Goal: Task Accomplishment & Management: Use online tool/utility

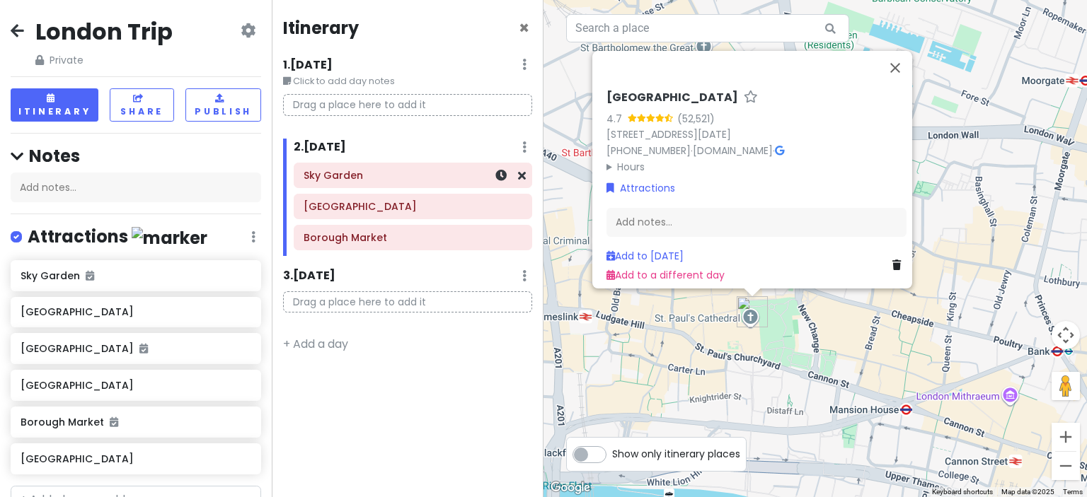
scroll to position [320, 0]
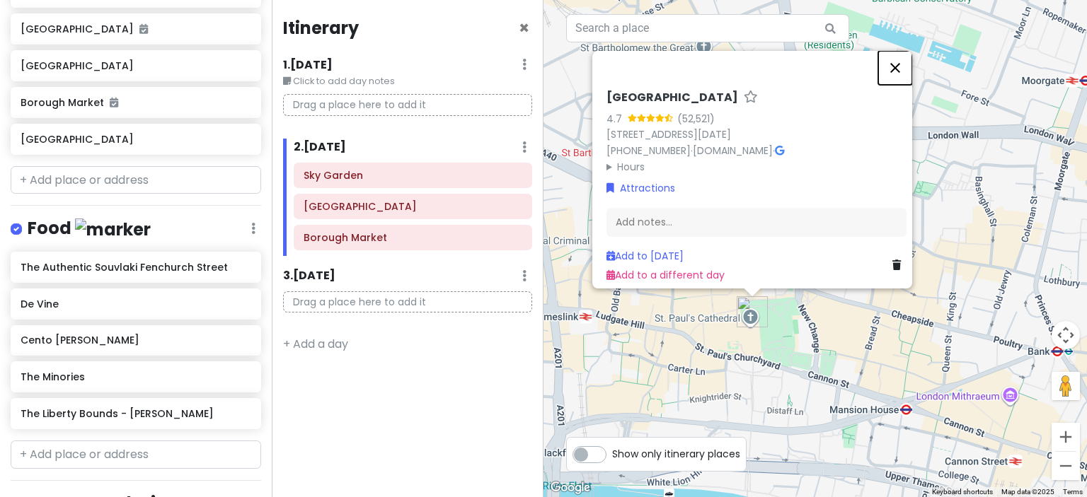
click at [901, 58] on button "Close" at bounding box center [895, 68] width 34 height 34
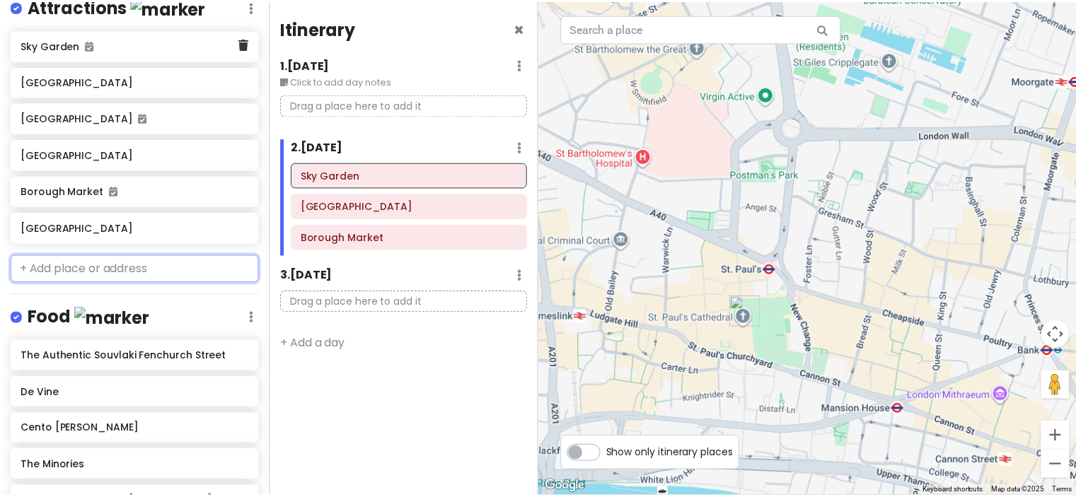
scroll to position [0, 0]
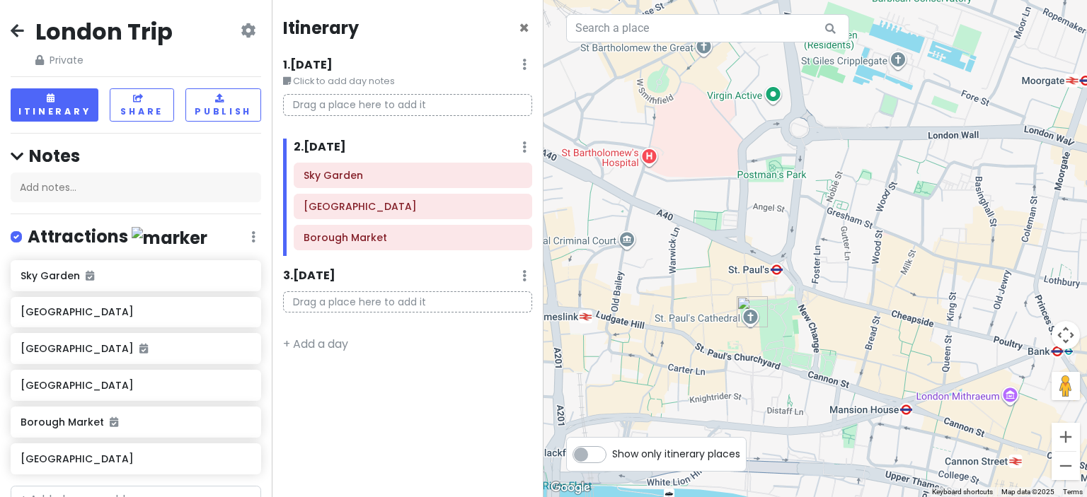
click at [16, 29] on icon at bounding box center [17, 30] width 13 height 11
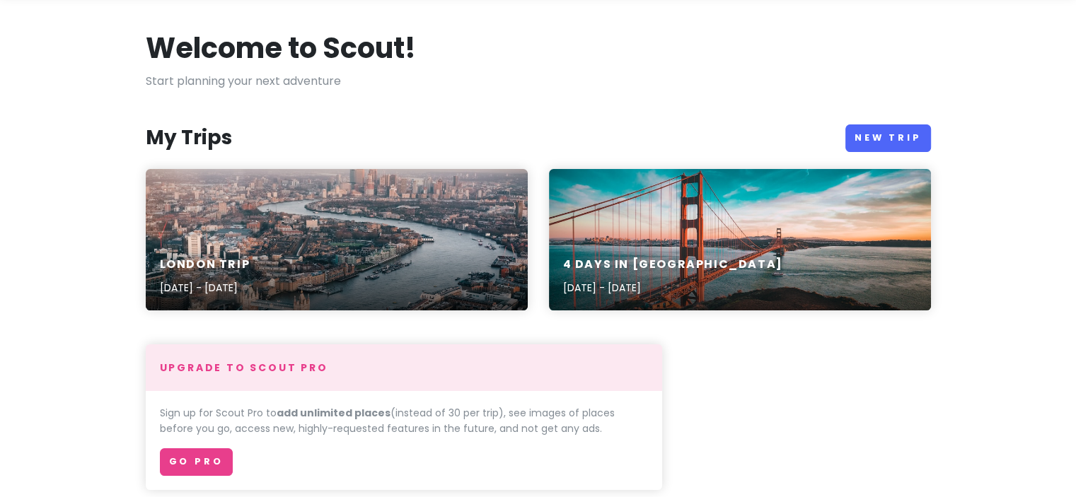
scroll to position [124, 0]
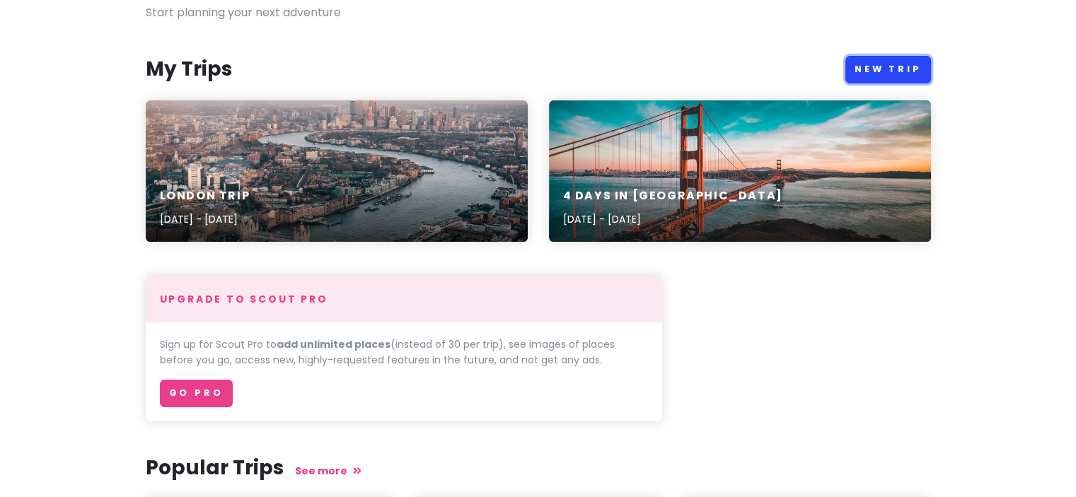
click at [896, 62] on link "New Trip" at bounding box center [889, 70] width 86 height 28
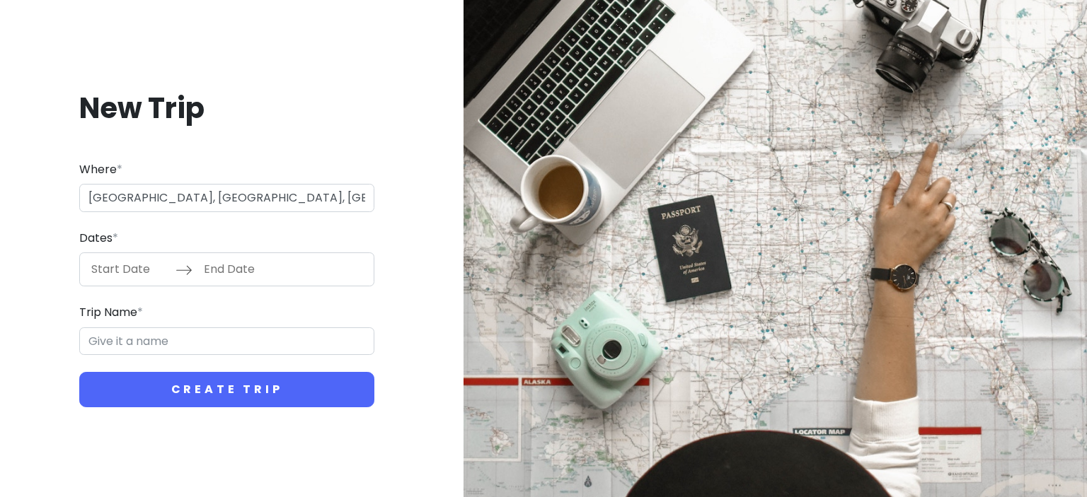
type input "[GEOGRAPHIC_DATA], [GEOGRAPHIC_DATA]"
type input "Glasgow Trip"
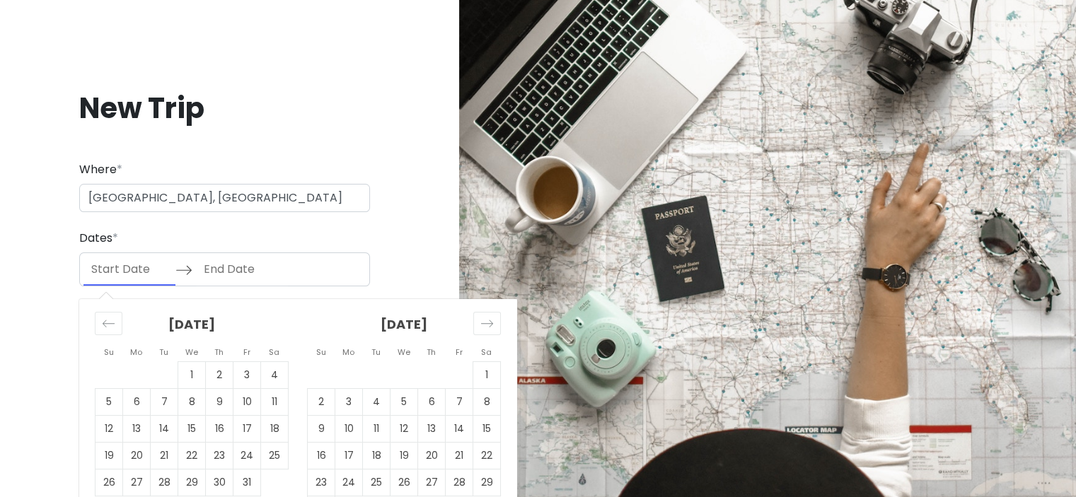
click at [133, 266] on input "Start Date" at bounding box center [130, 269] width 92 height 33
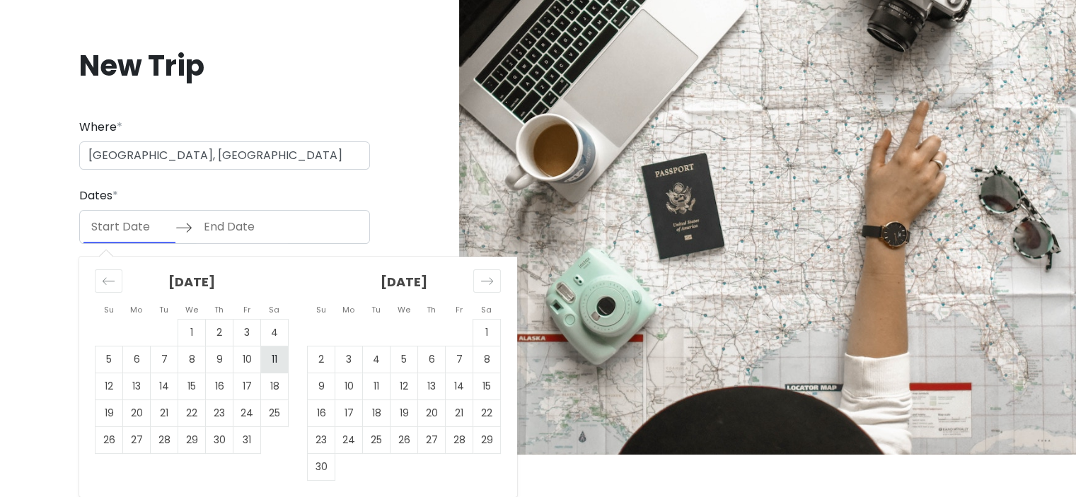
scroll to position [42, 0]
click at [483, 333] on td "1" at bounding box center [487, 333] width 28 height 27
type input "[DATE]"
click at [367, 359] on td "4" at bounding box center [377, 360] width 28 height 27
type input "[DATE]"
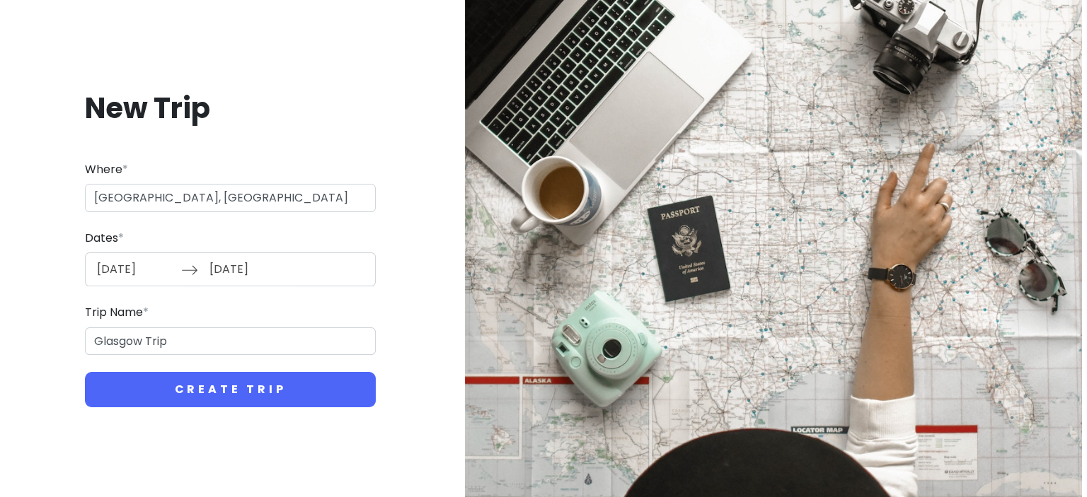
scroll to position [0, 0]
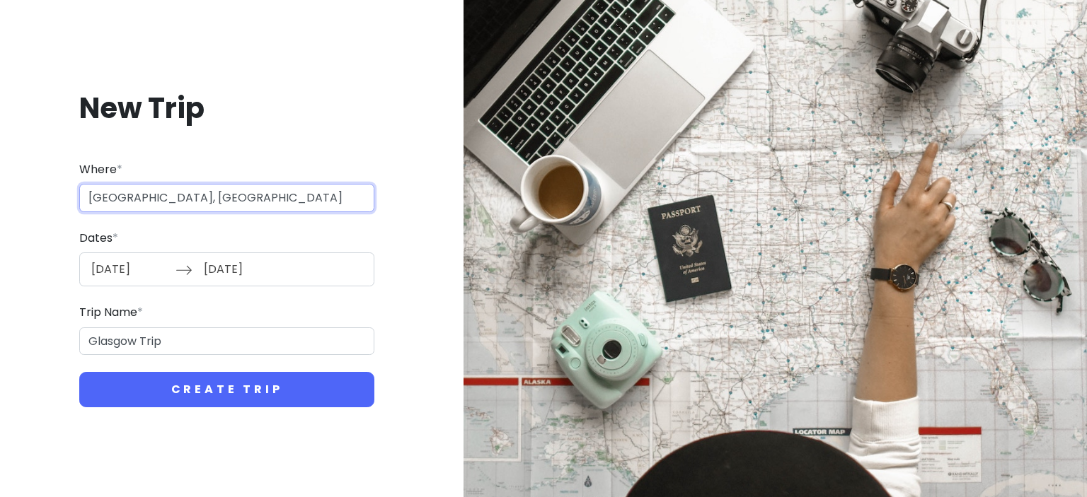
click at [168, 195] on input "[GEOGRAPHIC_DATA], [GEOGRAPHIC_DATA]" at bounding box center [226, 198] width 295 height 28
type input "[GEOGRAPHIC_DATA], [GEOGRAPHIC_DATA]-[GEOGRAPHIC_DATA]"
click at [246, 260] on input "[DATE]" at bounding box center [242, 269] width 92 height 33
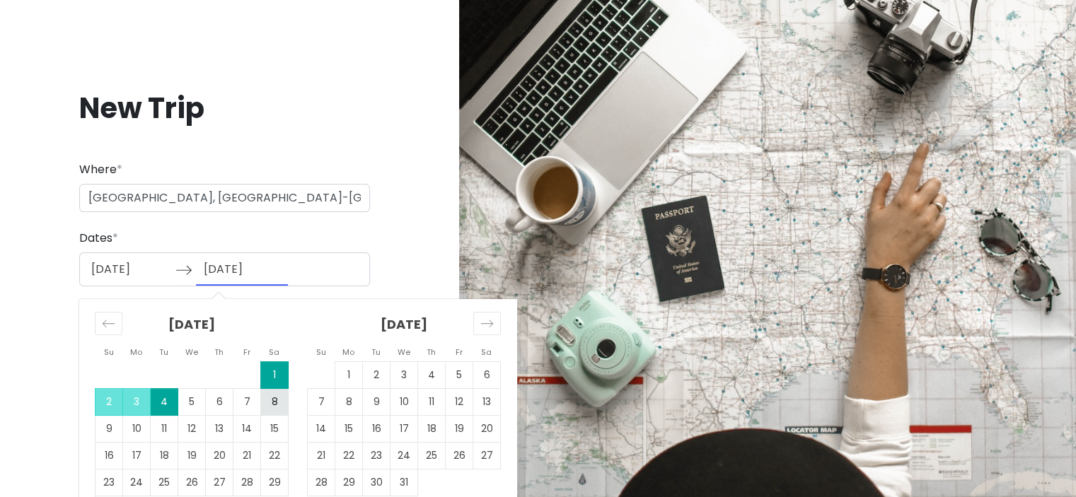
click at [266, 403] on td "8" at bounding box center [275, 402] width 28 height 27
type input "[DATE]"
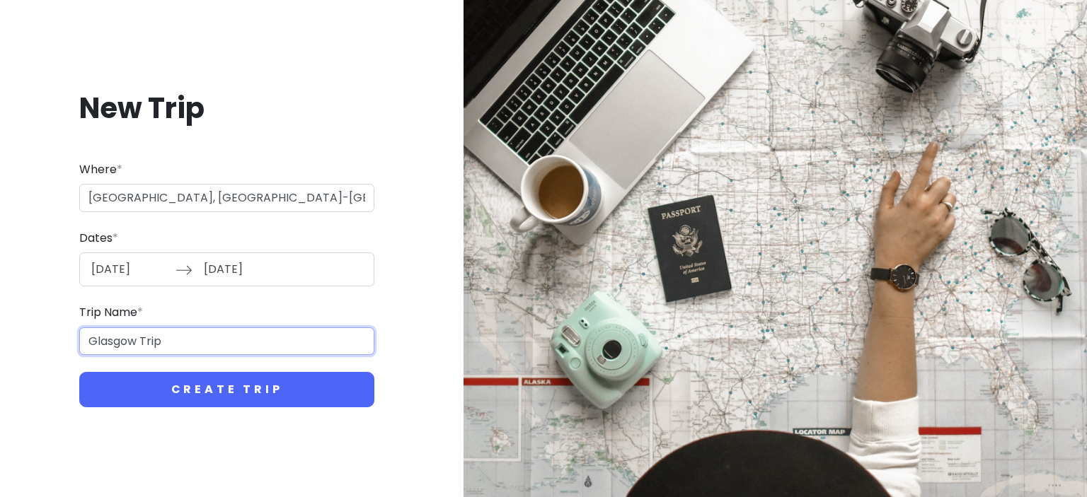
click at [138, 338] on input "Glasgow Trip" at bounding box center [226, 342] width 295 height 28
click at [92, 335] on input "scotland Trip" at bounding box center [226, 342] width 295 height 28
type input "Scotland Trip"
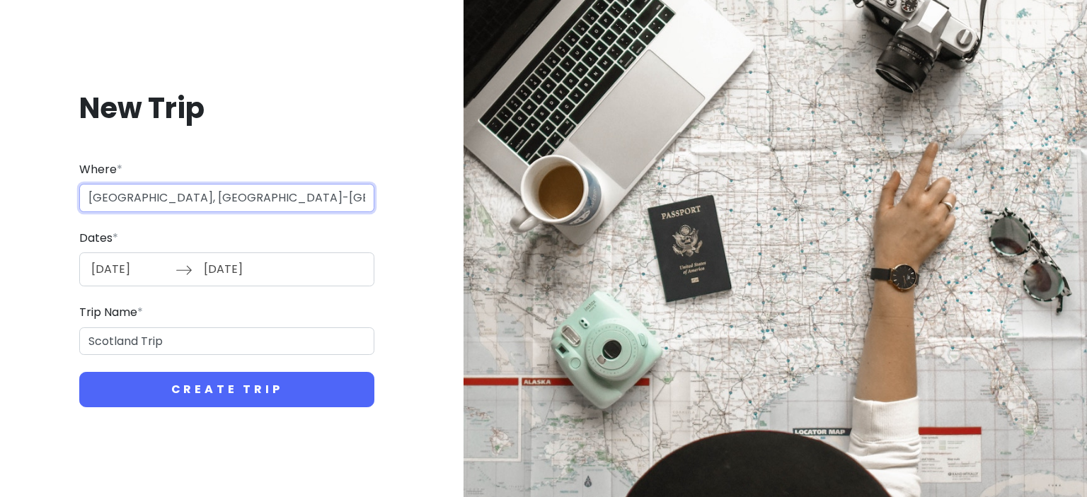
click at [169, 193] on input "[GEOGRAPHIC_DATA], [GEOGRAPHIC_DATA]-[GEOGRAPHIC_DATA]" at bounding box center [226, 198] width 295 height 28
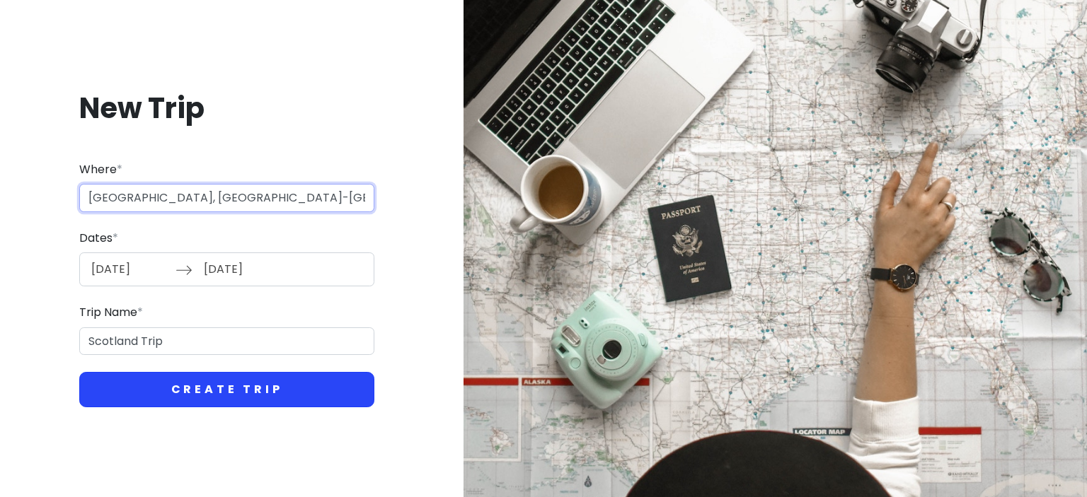
type input "[GEOGRAPHIC_DATA], [GEOGRAPHIC_DATA]-[GEOGRAPHIC_DATA]"
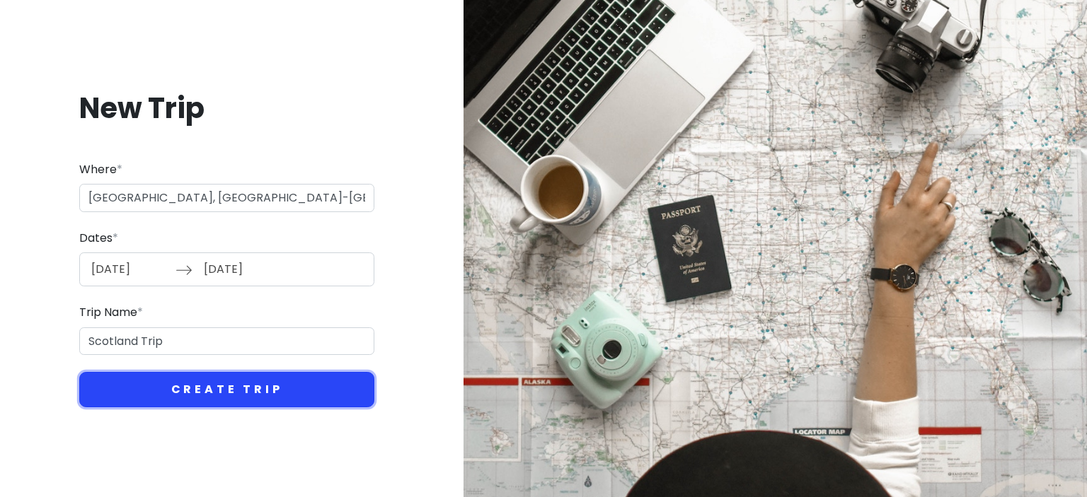
click at [234, 387] on button "Create Trip" at bounding box center [226, 389] width 295 height 35
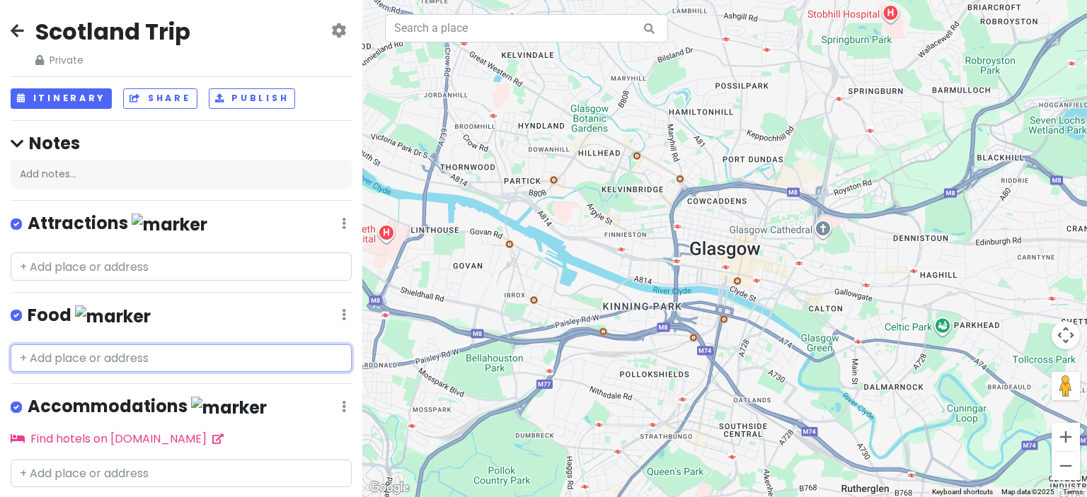
click at [180, 353] on input "text" at bounding box center [181, 359] width 341 height 28
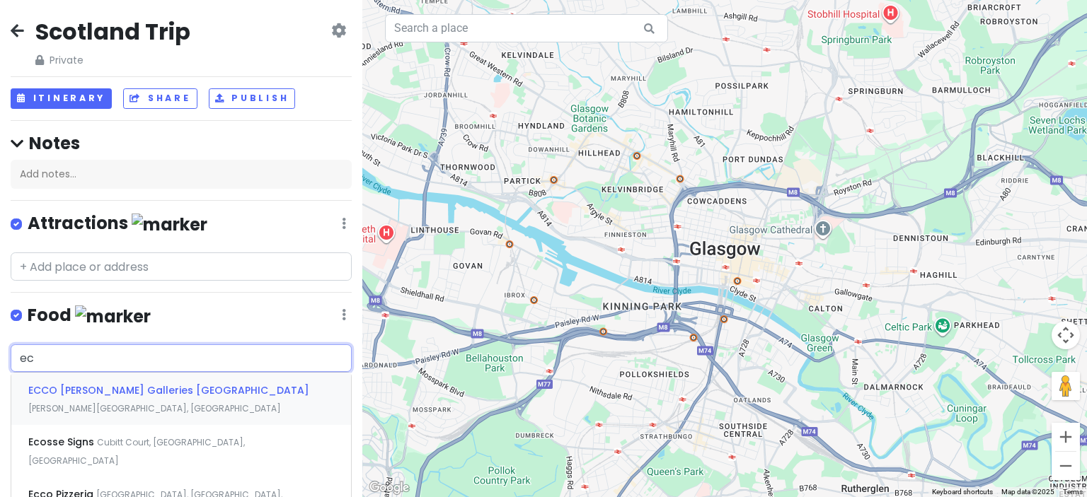
type input "e"
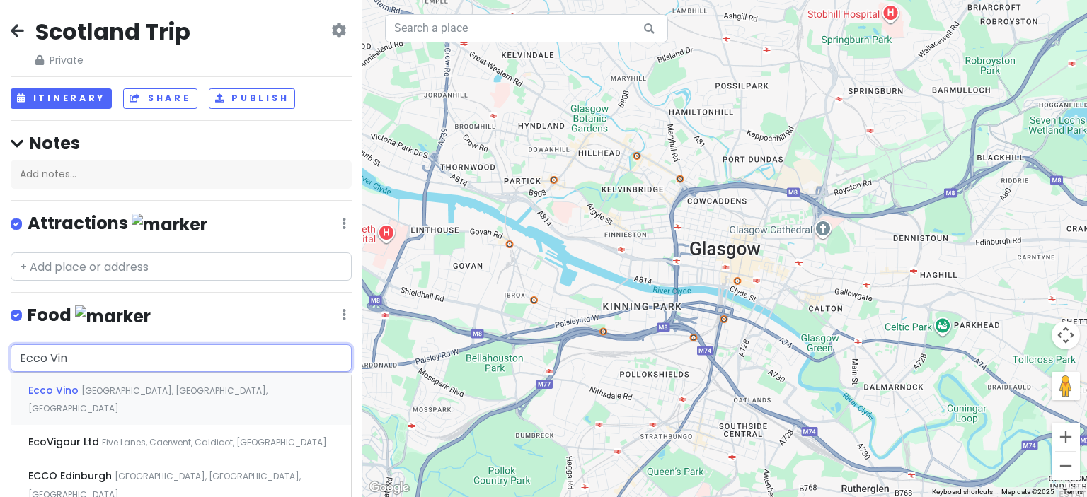
type input "Ecco Vino"
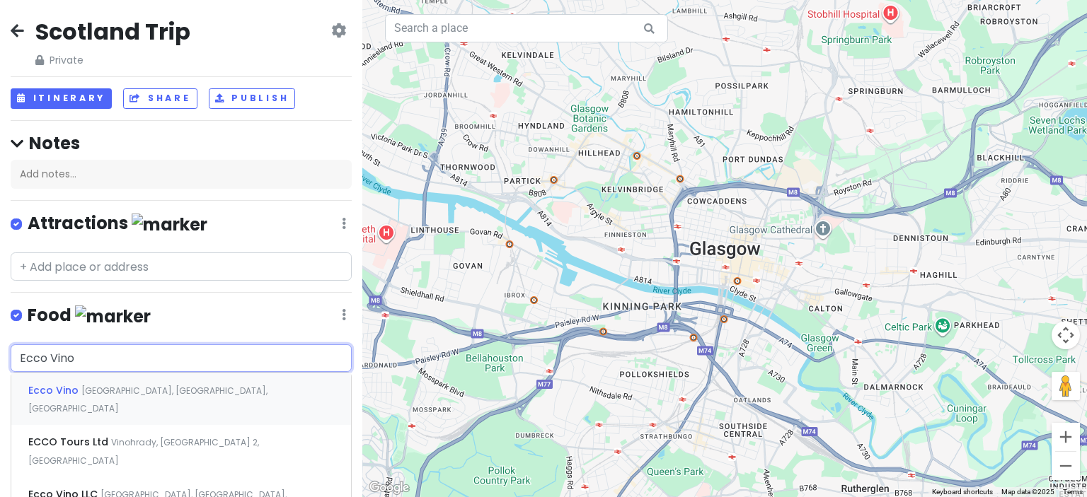
click at [138, 385] on span "[GEOGRAPHIC_DATA], [GEOGRAPHIC_DATA], [GEOGRAPHIC_DATA]" at bounding box center [147, 400] width 239 height 30
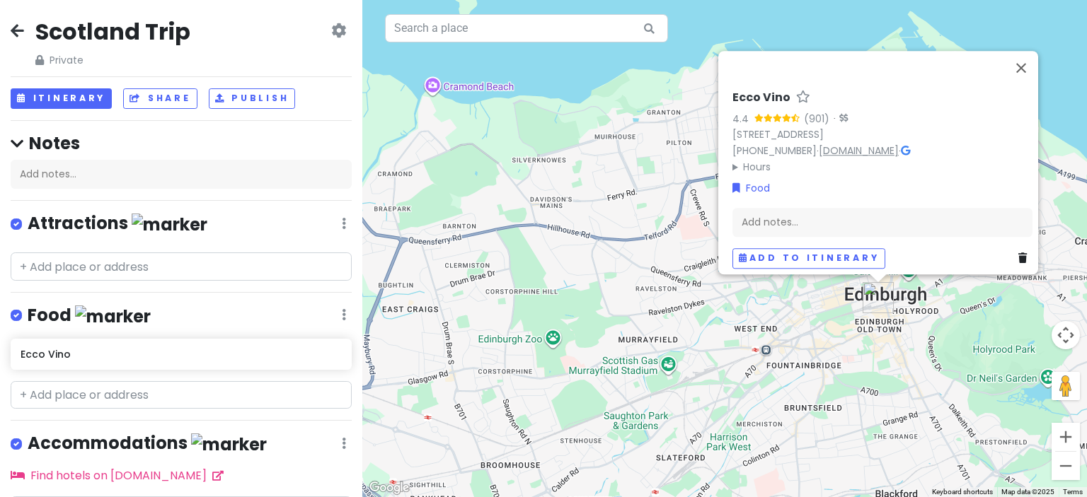
click at [856, 144] on link "[DOMAIN_NAME]" at bounding box center [859, 151] width 80 height 14
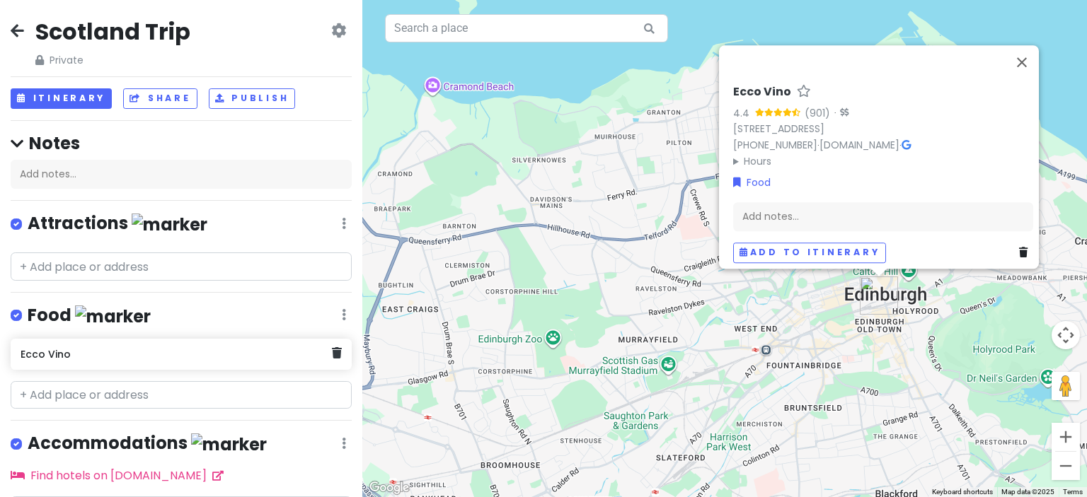
click at [85, 356] on h6 "Ecco Vino" at bounding box center [176, 354] width 311 height 13
click at [79, 359] on div "Ecco Vino" at bounding box center [176, 355] width 311 height 20
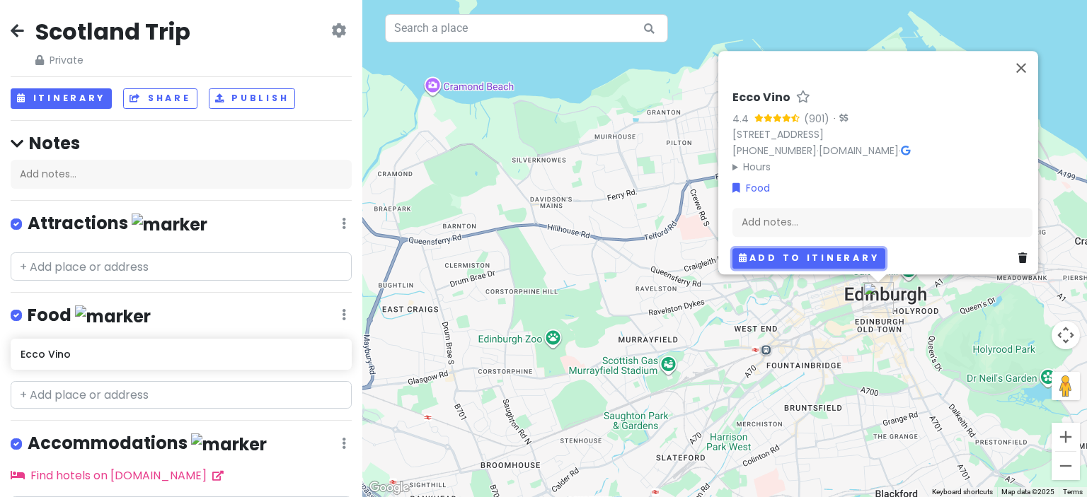
click at [759, 248] on button "Add to itinerary" at bounding box center [808, 258] width 153 height 21
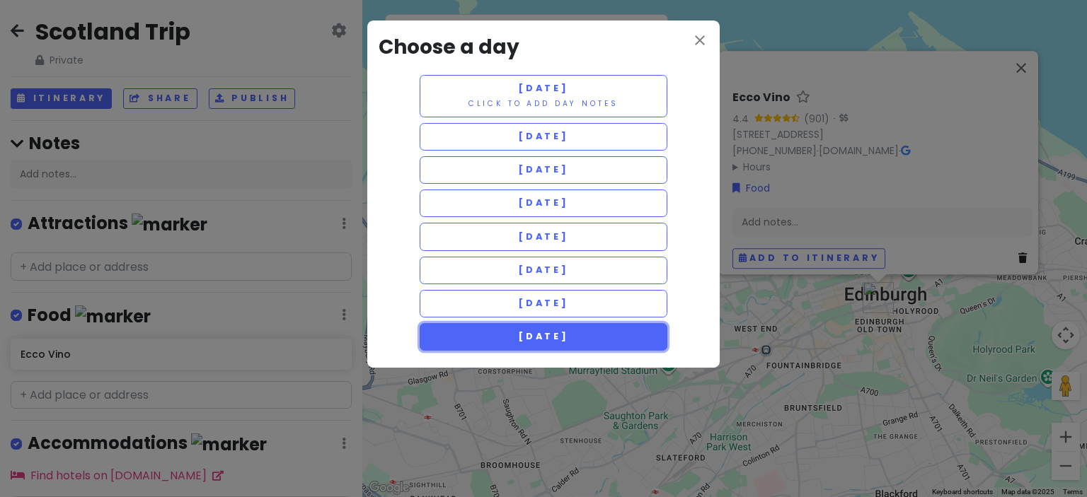
click at [546, 330] on span "[DATE]" at bounding box center [543, 336] width 51 height 12
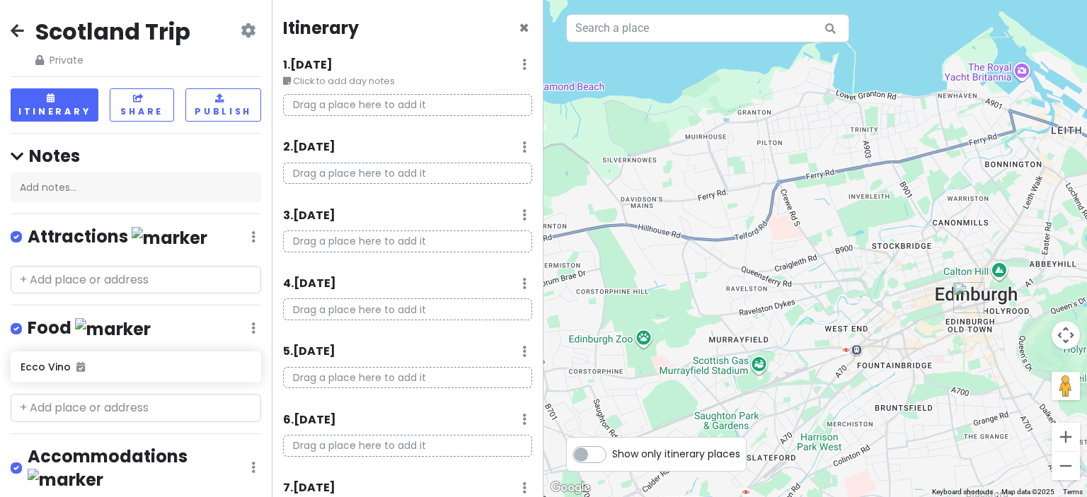
scroll to position [88, 0]
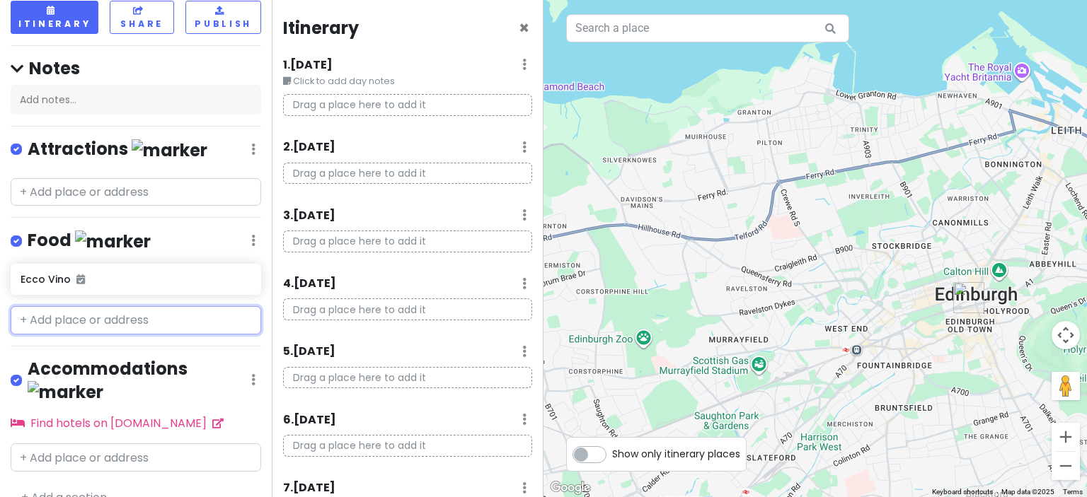
click at [74, 319] on input "text" at bounding box center [136, 320] width 251 height 28
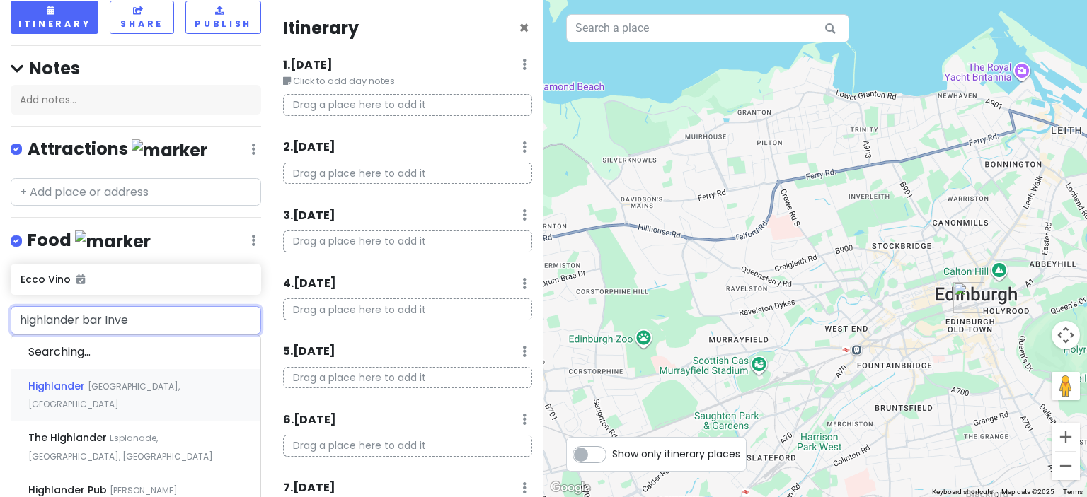
type input "highlander bar Inver"
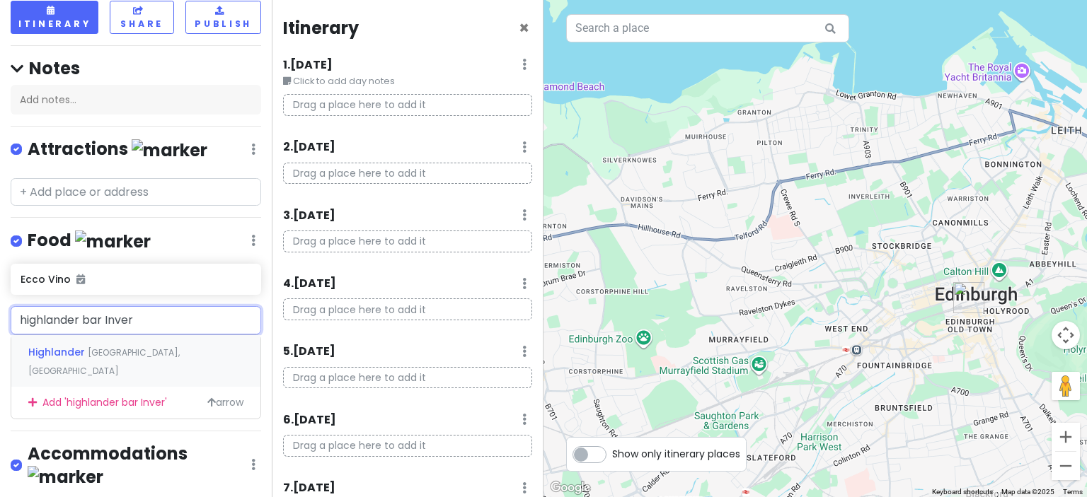
click at [136, 347] on span "[GEOGRAPHIC_DATA], [GEOGRAPHIC_DATA]" at bounding box center [103, 362] width 151 height 30
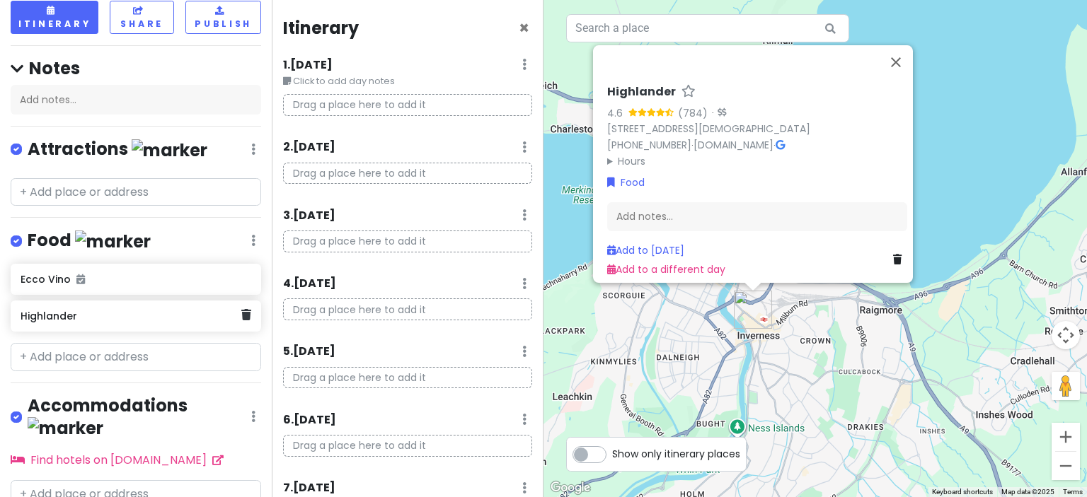
click at [104, 313] on h6 "Highlander" at bounding box center [131, 316] width 220 height 13
click at [79, 315] on h6 "Highlander" at bounding box center [131, 316] width 220 height 13
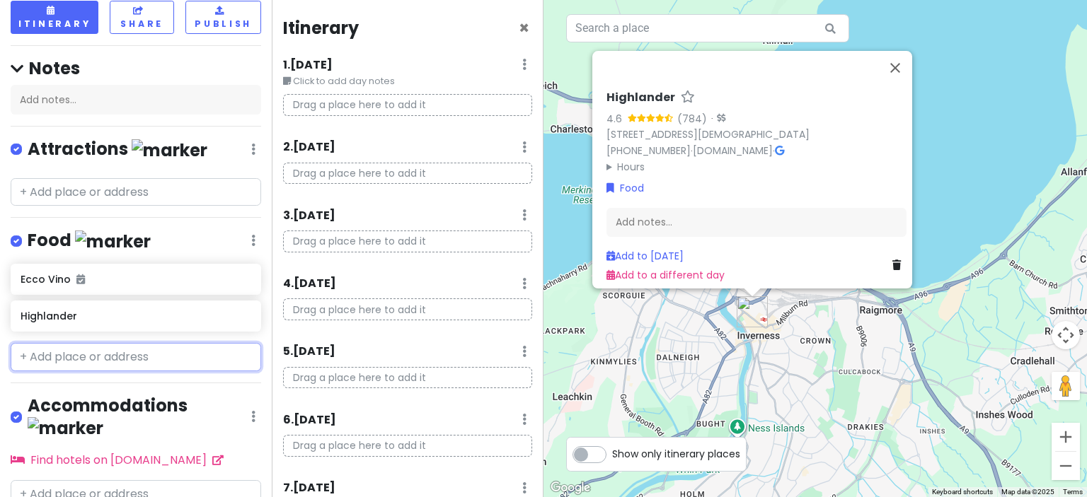
click at [86, 351] on input "text" at bounding box center [136, 357] width 251 height 28
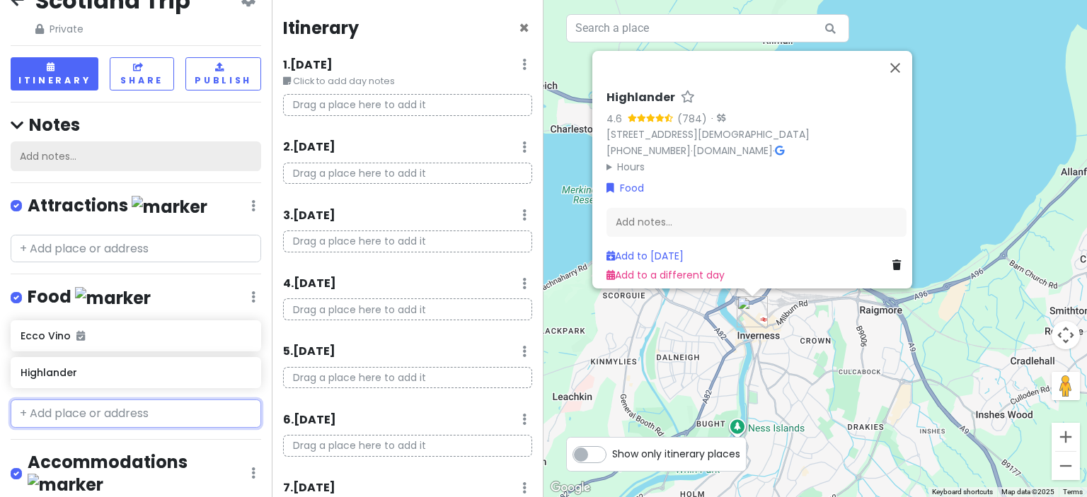
scroll to position [0, 0]
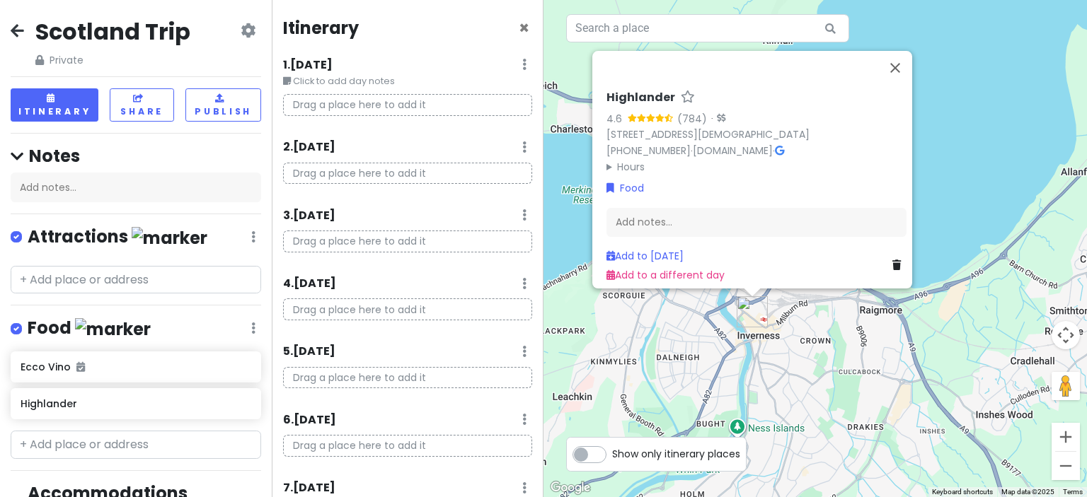
click at [16, 30] on icon at bounding box center [17, 30] width 13 height 11
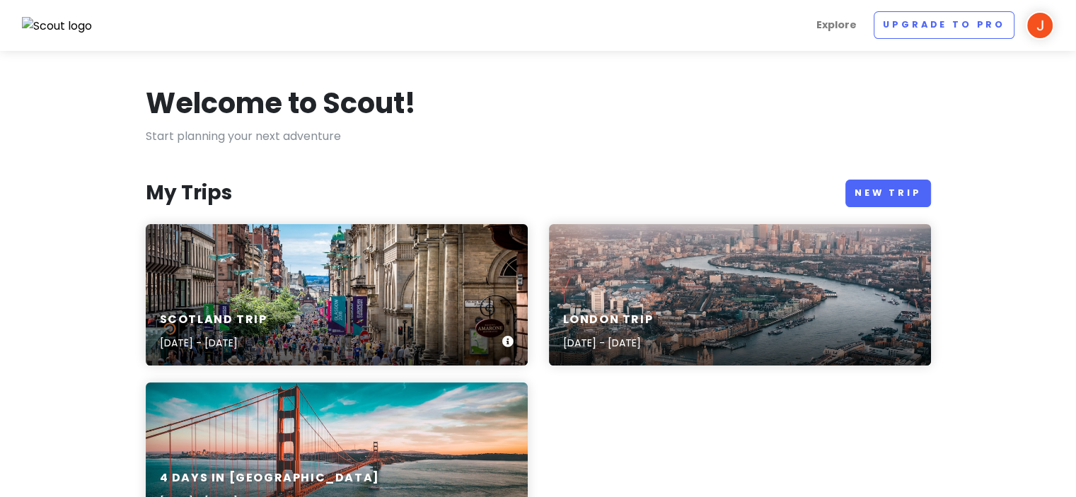
click at [280, 316] on div "Scotland Trip [DATE] - [DATE]" at bounding box center [337, 332] width 382 height 67
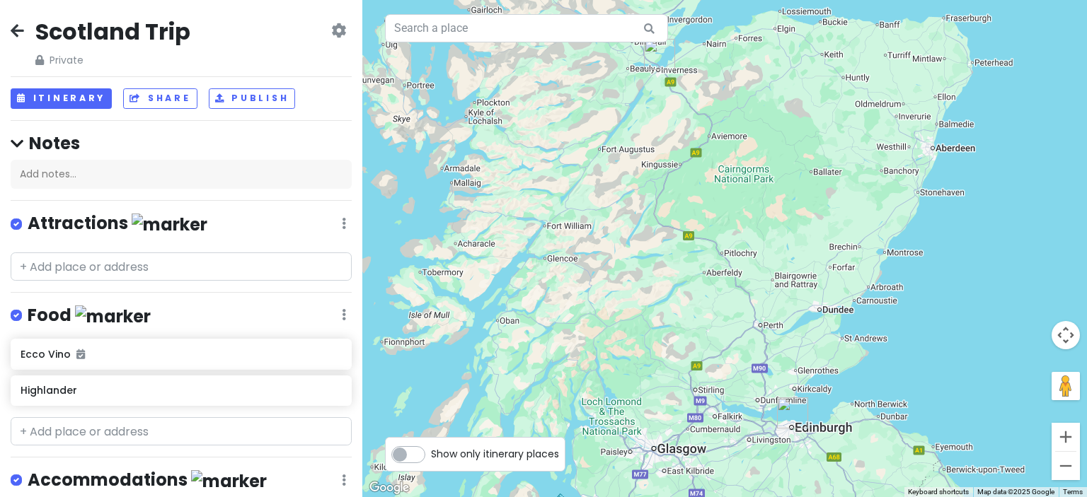
click at [18, 31] on icon at bounding box center [17, 30] width 13 height 11
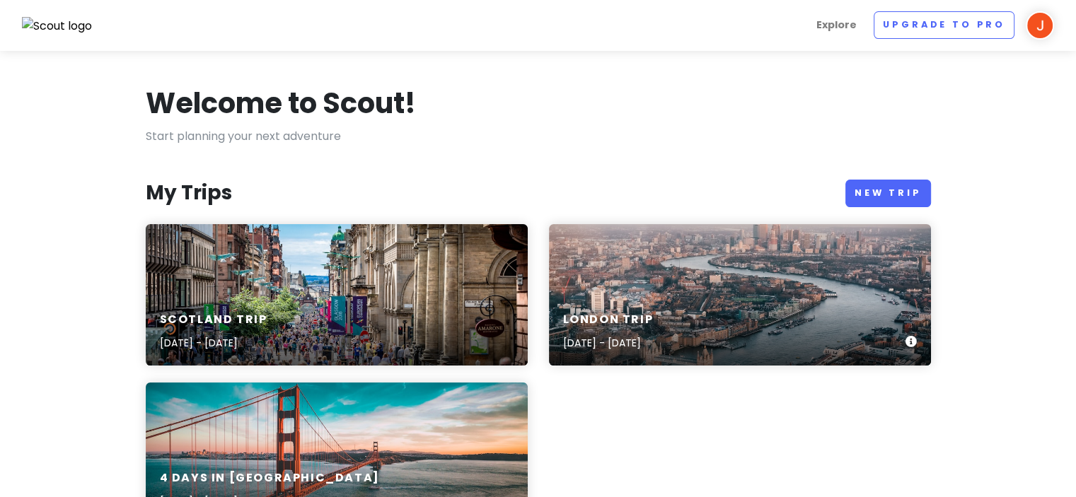
click at [654, 313] on h6 "London Trip" at bounding box center [608, 320] width 91 height 15
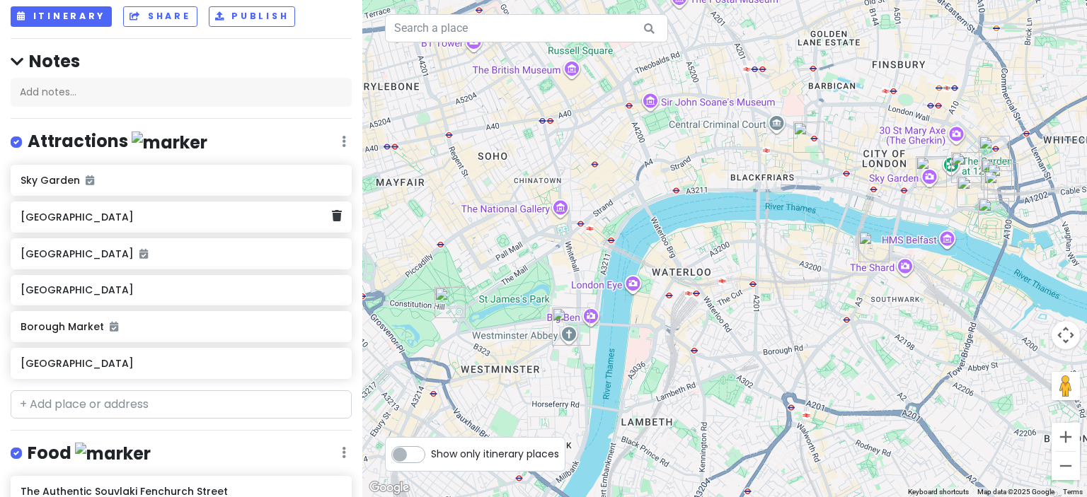
scroll to position [106, 0]
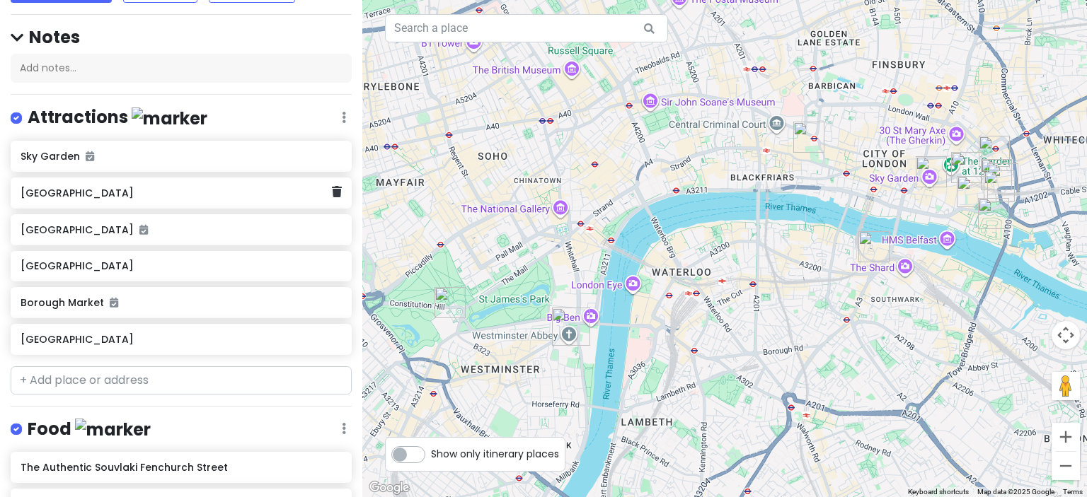
click at [119, 196] on h6 "[GEOGRAPHIC_DATA]" at bounding box center [176, 193] width 311 height 13
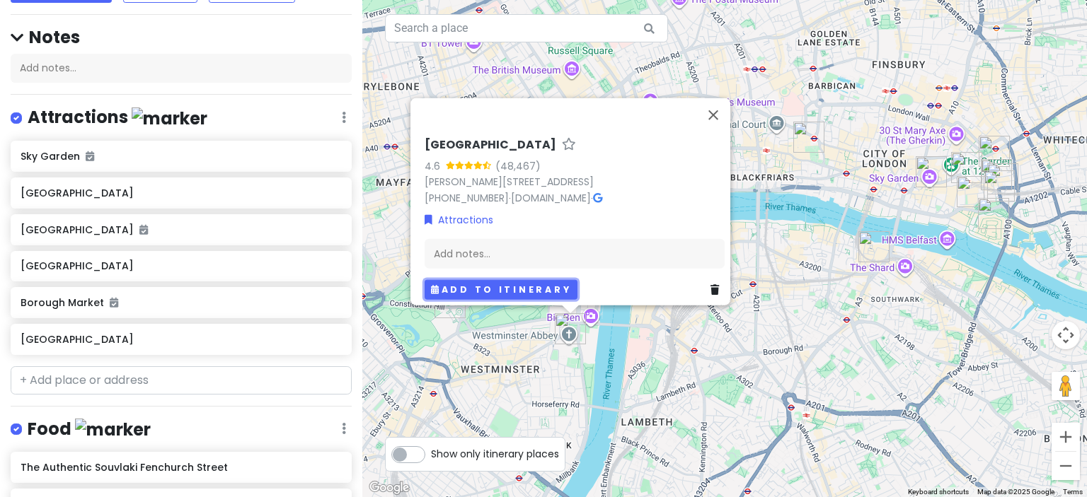
click at [499, 282] on button "Add to itinerary" at bounding box center [501, 290] width 153 height 21
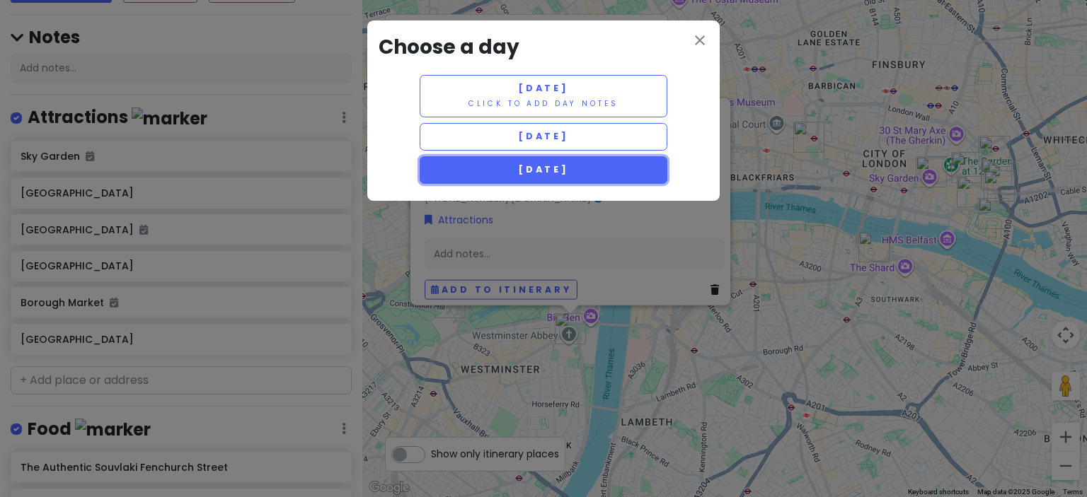
click at [539, 166] on span "[DATE]" at bounding box center [543, 169] width 51 height 12
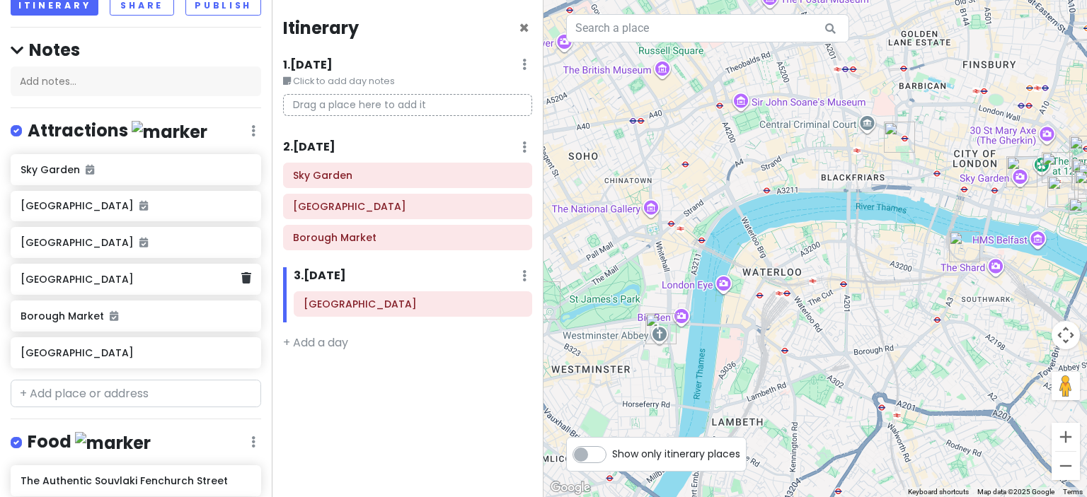
click at [161, 277] on h6 "[GEOGRAPHIC_DATA]" at bounding box center [131, 279] width 220 height 13
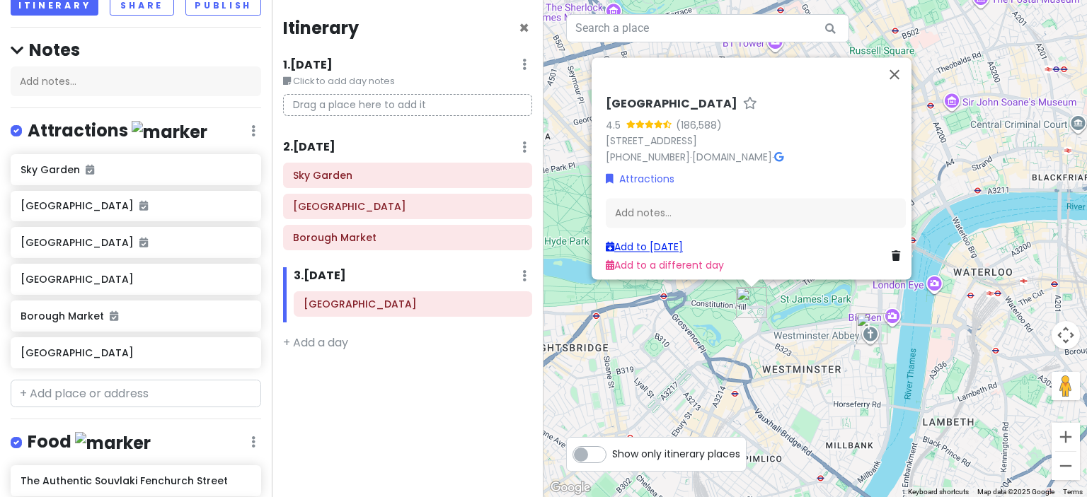
click at [669, 240] on link "Add to [DATE]" at bounding box center [644, 247] width 77 height 14
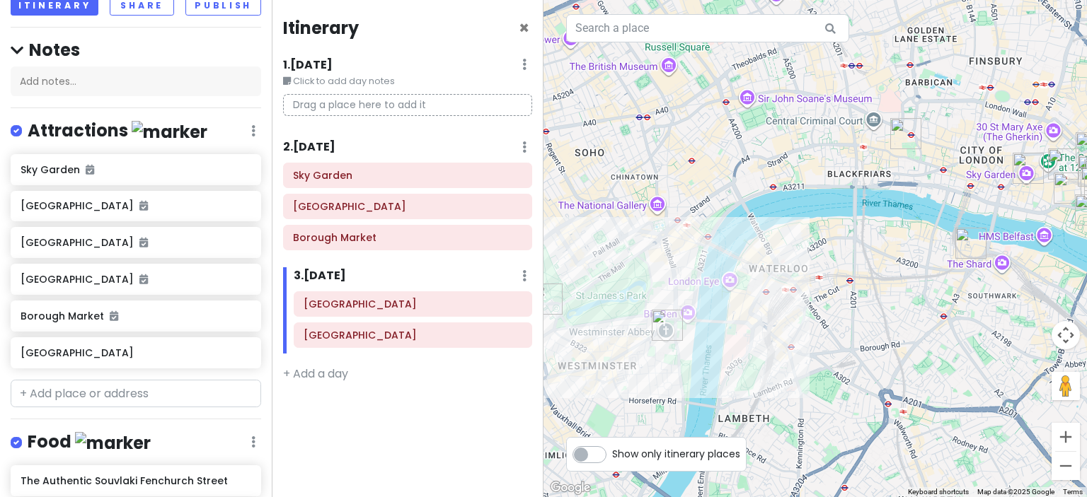
drag, startPoint x: 844, startPoint y: 357, endPoint x: 636, endPoint y: 354, distance: 207.4
click at [636, 354] on div at bounding box center [814, 248] width 543 height 497
click at [134, 388] on input "text" at bounding box center [136, 394] width 251 height 28
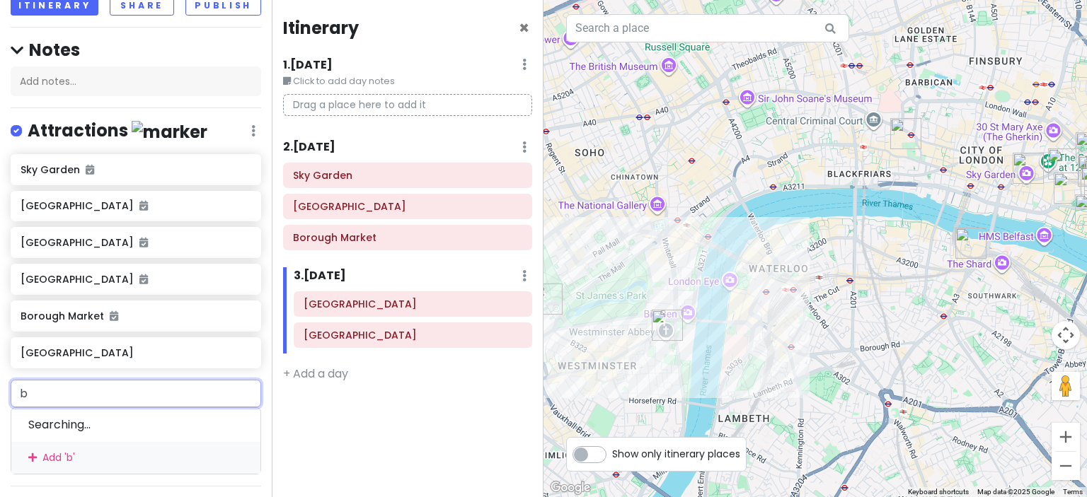
type input "bi"
click at [140, 420] on div "Big Ben London, [GEOGRAPHIC_DATA]" at bounding box center [135, 434] width 249 height 52
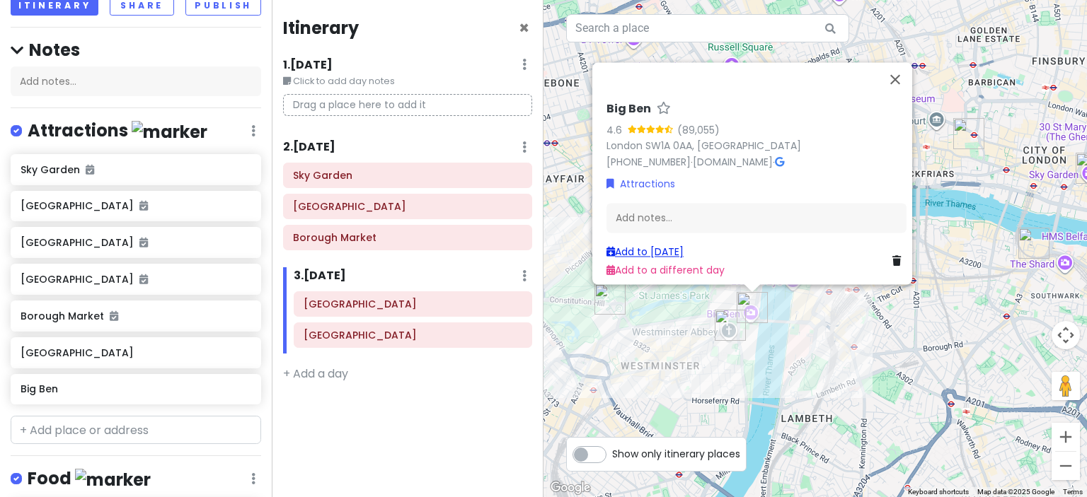
click at [638, 245] on link "Add to [DATE]" at bounding box center [644, 252] width 77 height 14
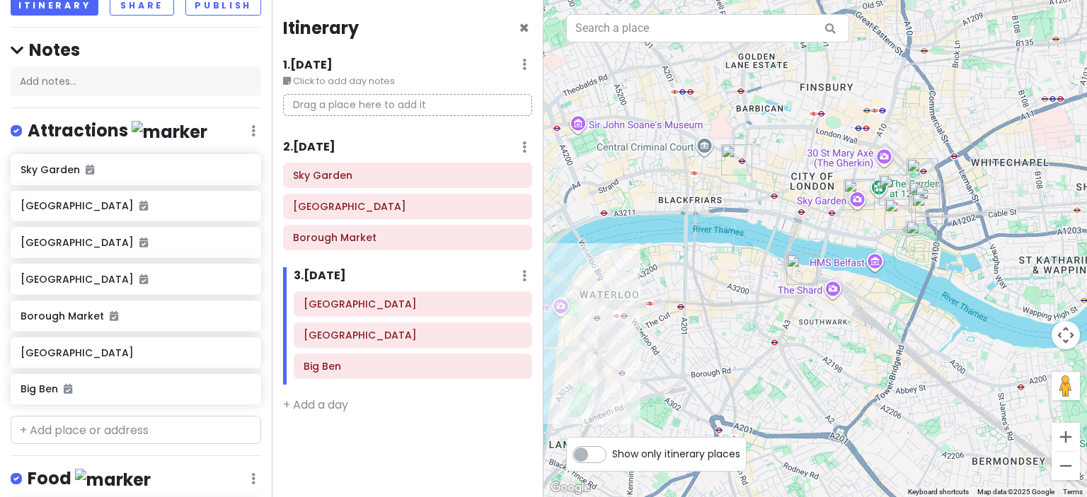
drag, startPoint x: 928, startPoint y: 212, endPoint x: 697, endPoint y: 240, distance: 233.0
click at [697, 240] on div at bounding box center [814, 248] width 543 height 497
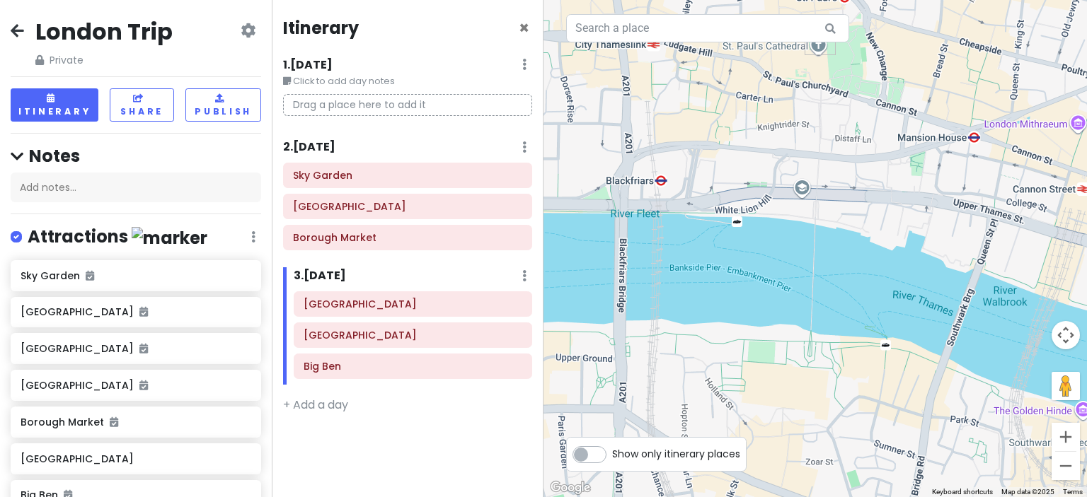
click at [16, 33] on icon at bounding box center [17, 30] width 13 height 11
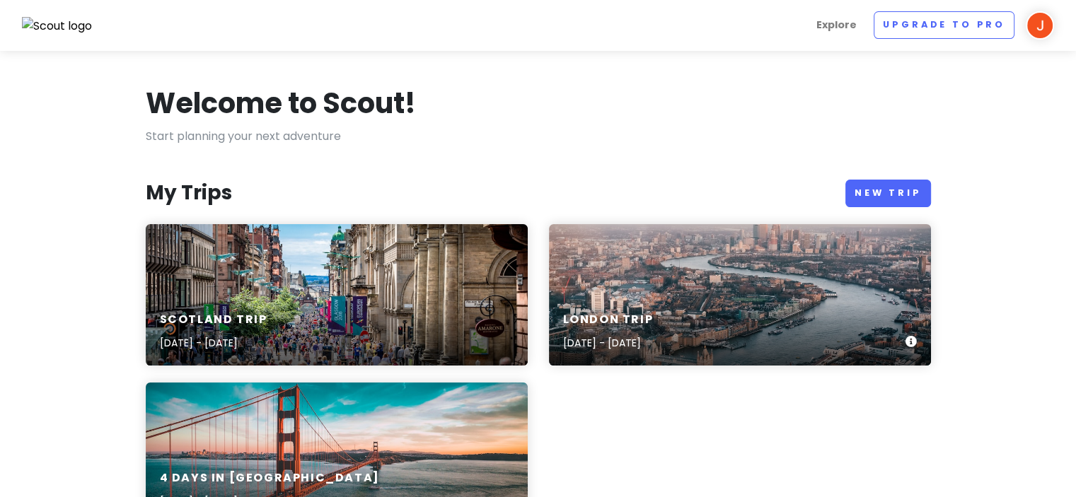
click at [665, 302] on div "London Trip [DATE] - [DATE]" at bounding box center [740, 332] width 382 height 67
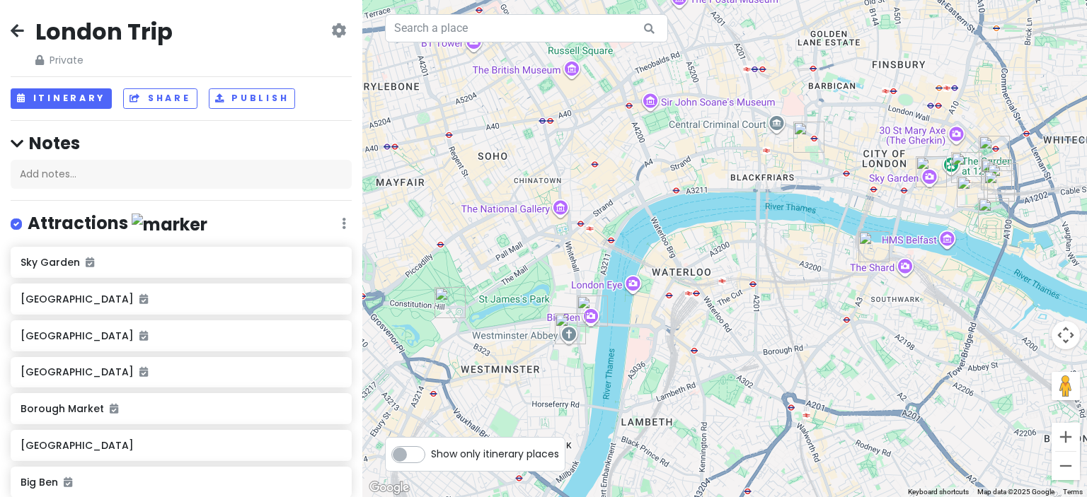
click at [331, 35] on icon at bounding box center [338, 30] width 15 height 11
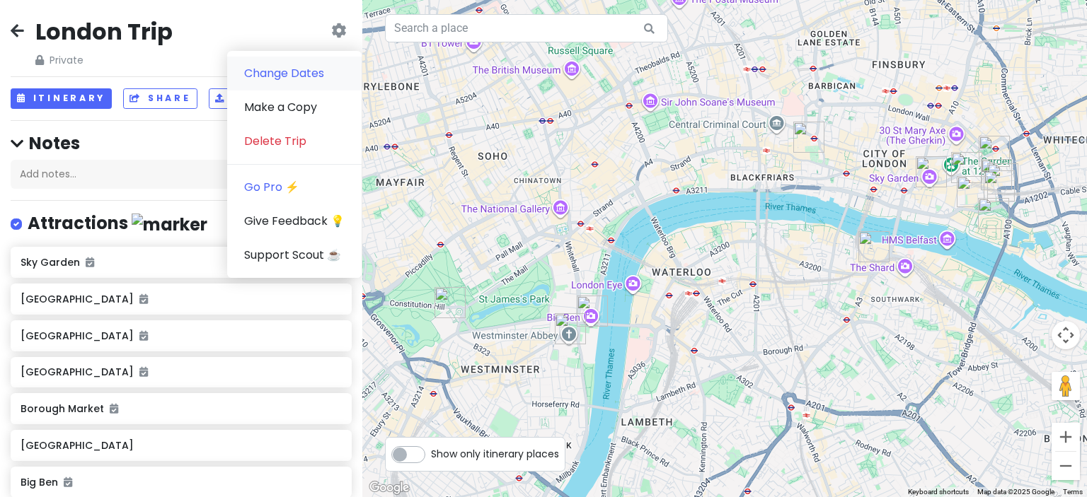
click at [294, 71] on link "Change Dates" at bounding box center [294, 74] width 134 height 34
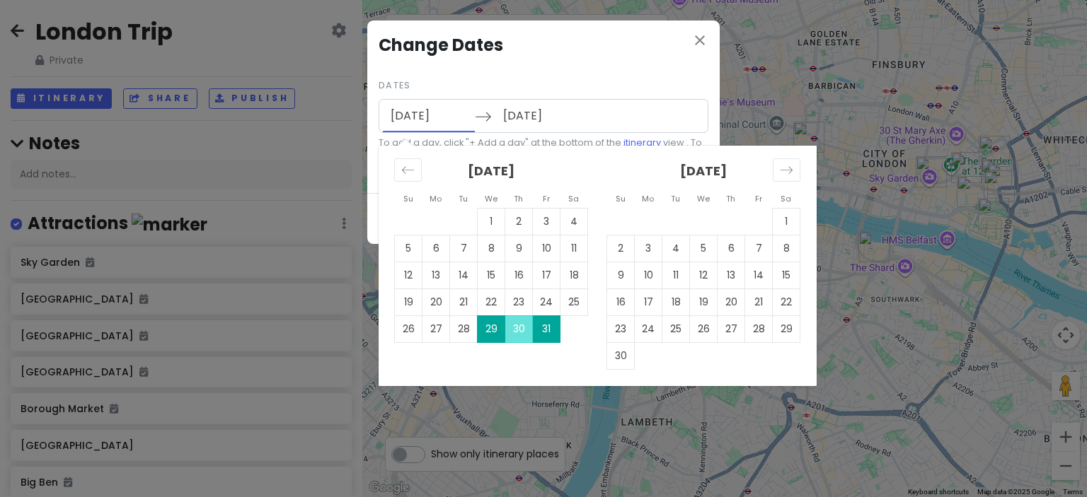
click at [419, 111] on input "[DATE]" at bounding box center [429, 116] width 92 height 33
click at [518, 327] on td "30" at bounding box center [519, 329] width 28 height 27
type input "[DATE]"
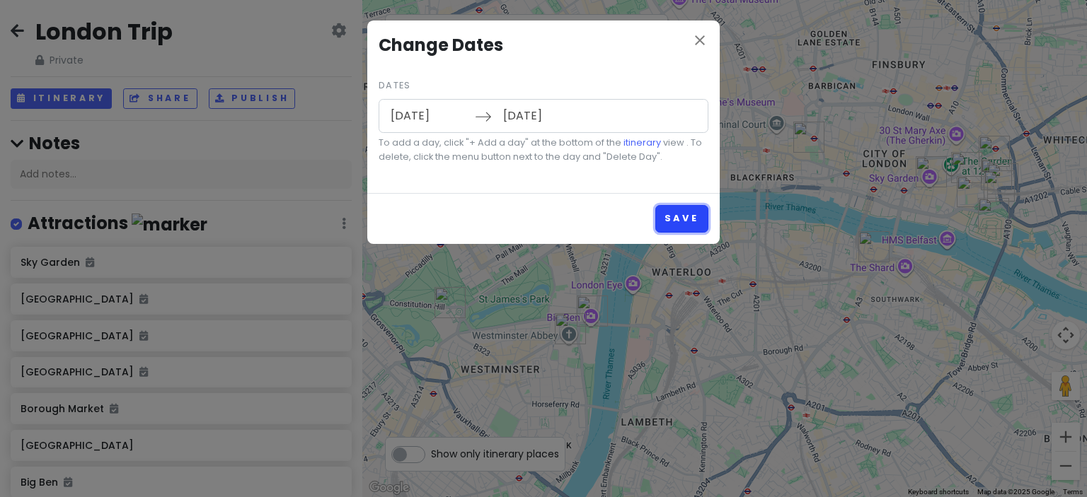
click at [685, 212] on button "Save" at bounding box center [681, 219] width 53 height 28
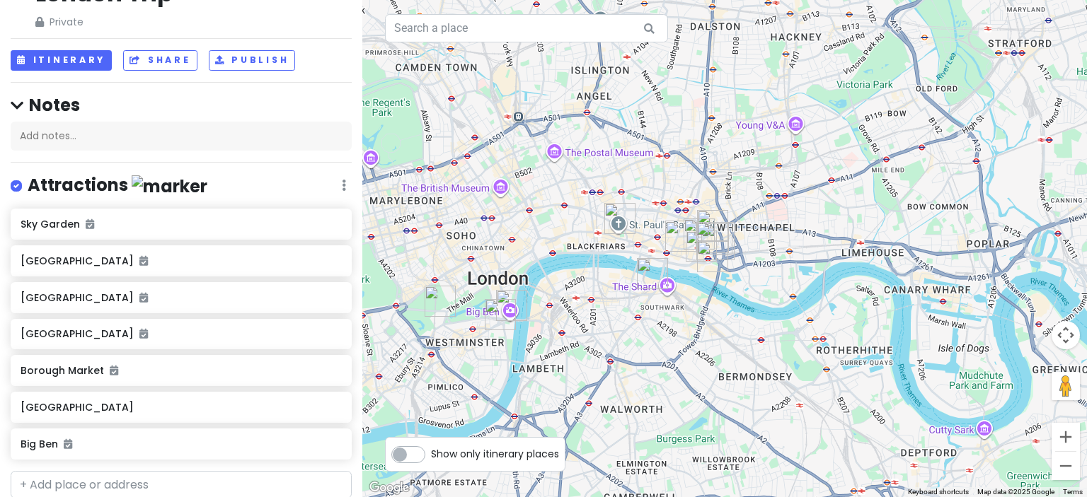
scroll to position [35, 0]
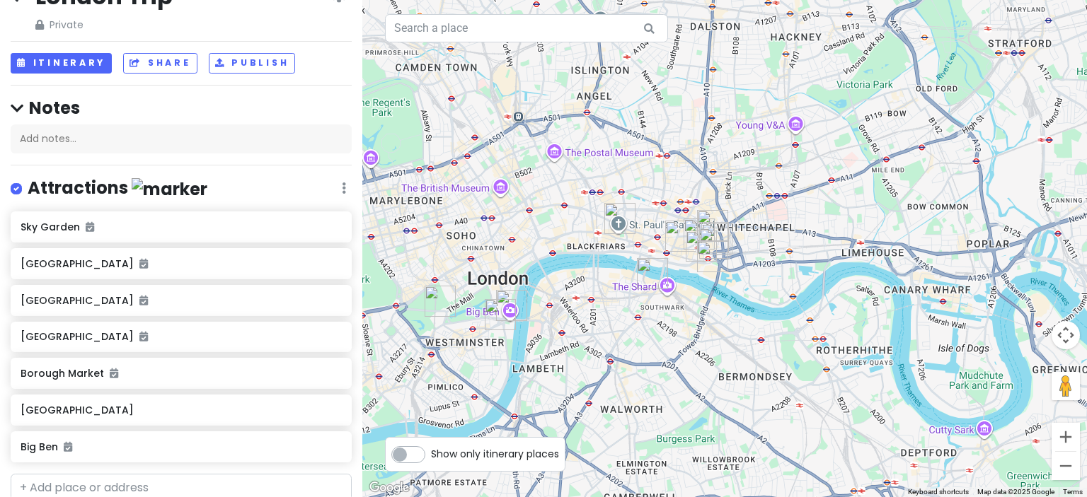
click at [503, 193] on div at bounding box center [724, 248] width 725 height 497
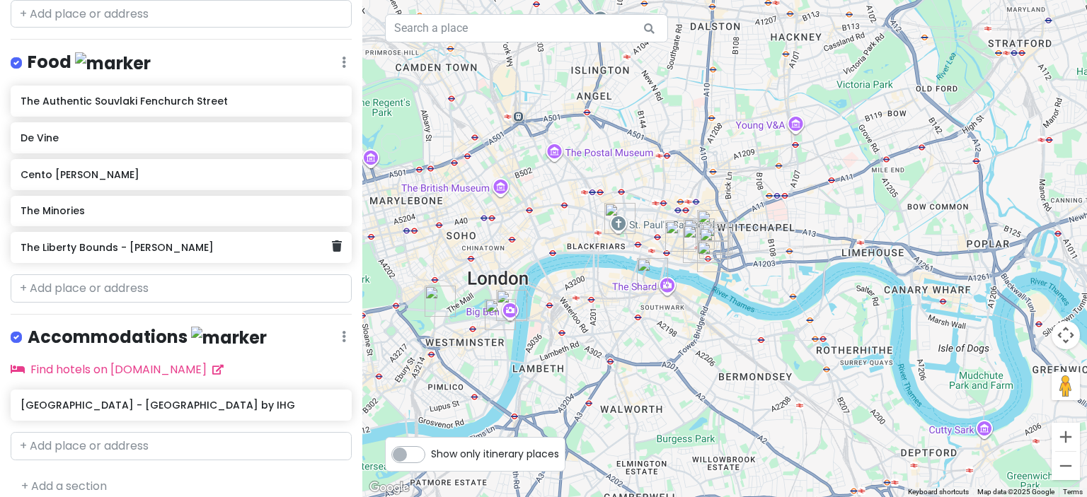
scroll to position [520, 0]
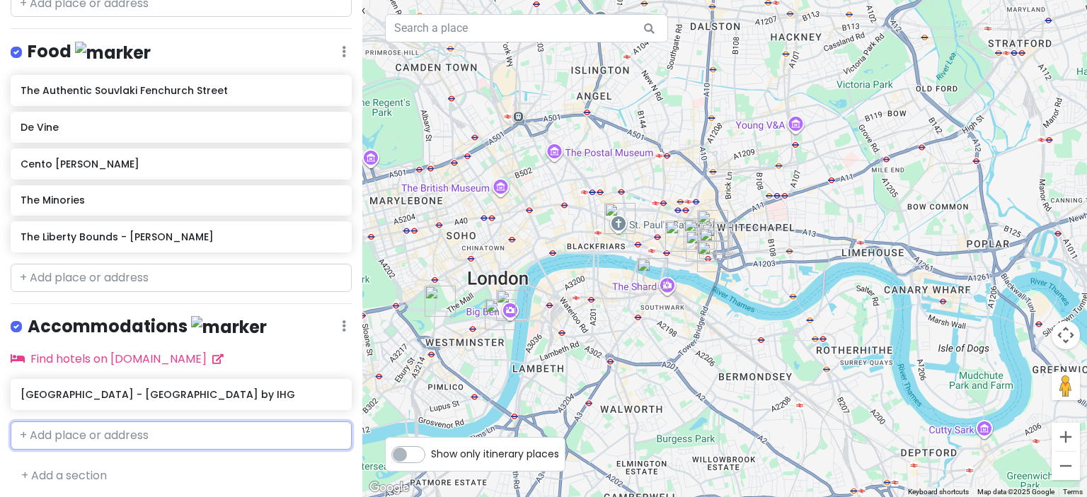
click at [50, 430] on input "text" at bounding box center [181, 436] width 341 height 28
type input "Euston"
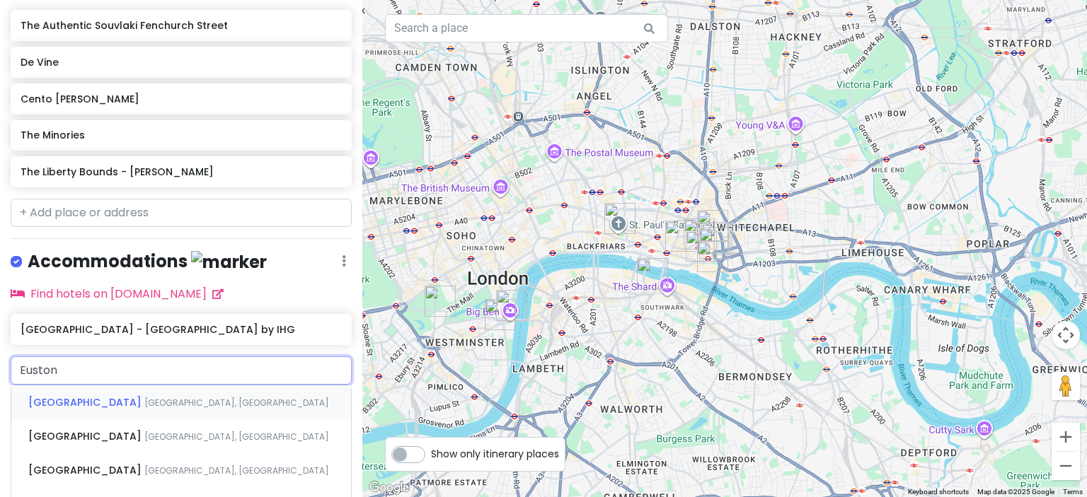
scroll to position [626, 0]
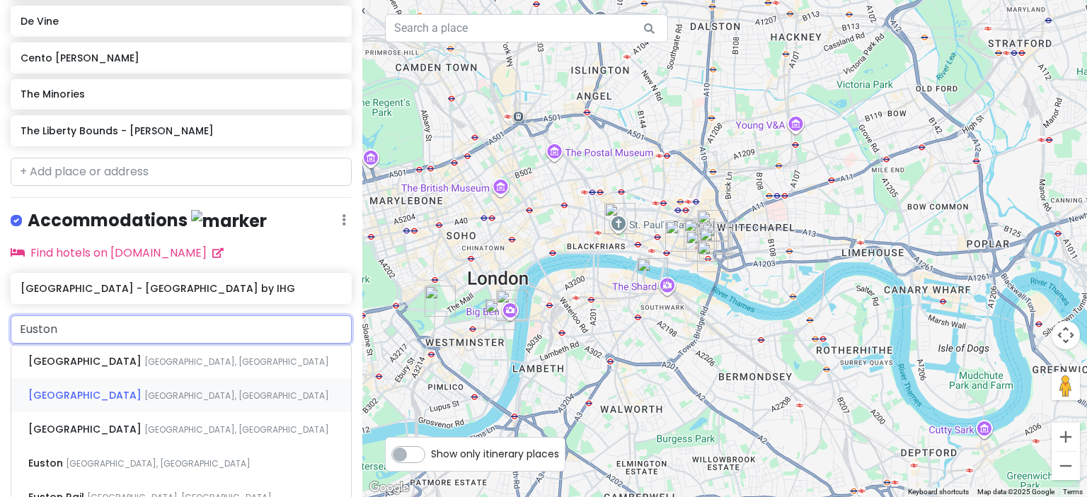
click at [96, 389] on span "[GEOGRAPHIC_DATA]" at bounding box center [86, 396] width 116 height 14
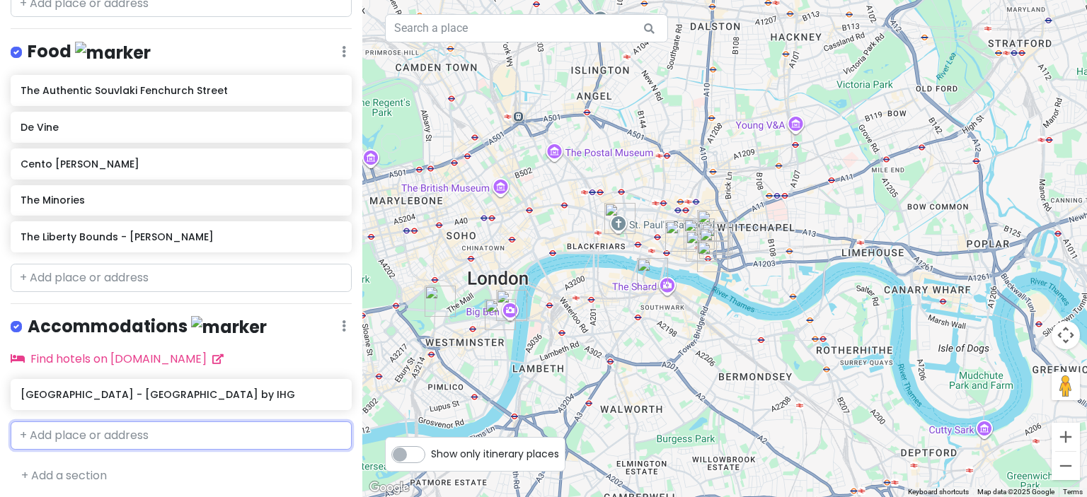
scroll to position [556, 0]
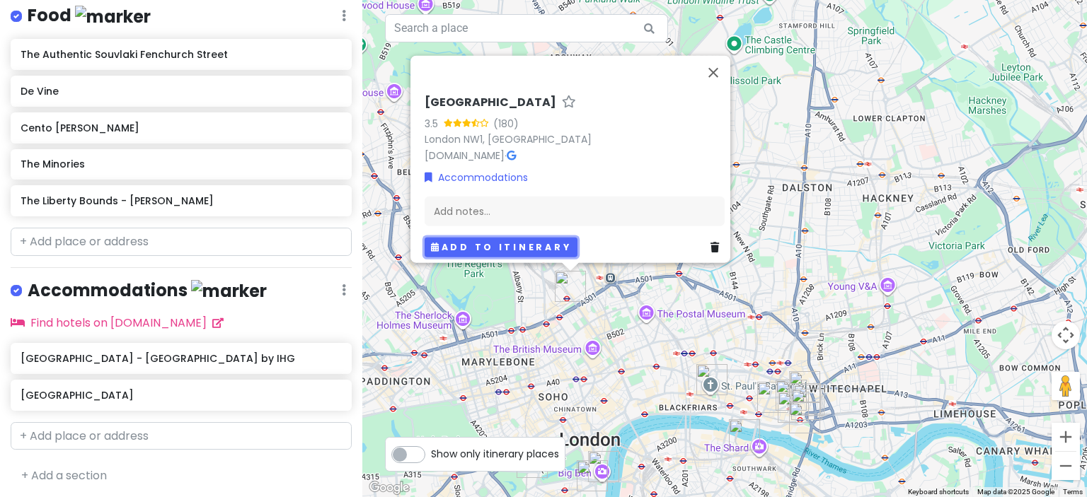
click at [476, 237] on button "Add to itinerary" at bounding box center [501, 247] width 153 height 21
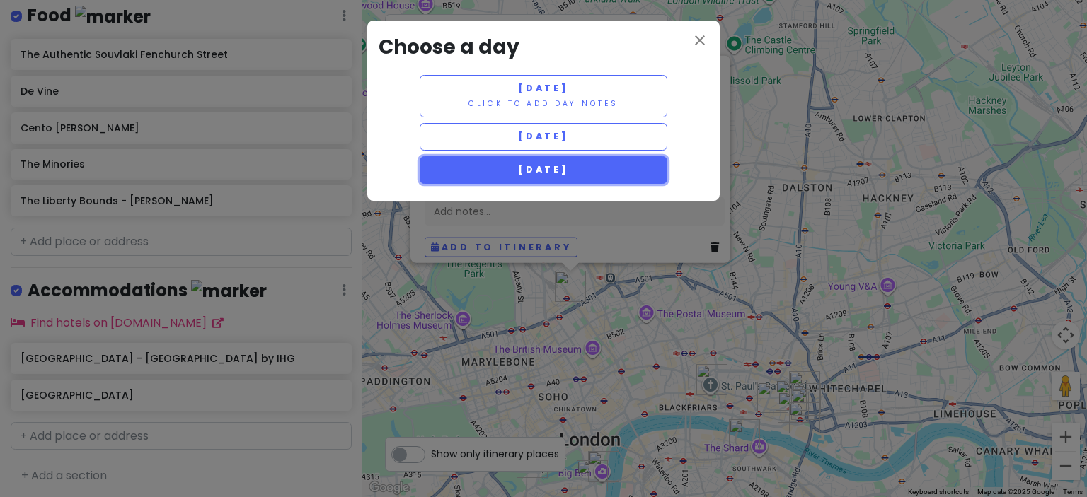
click at [518, 166] on span "[DATE]" at bounding box center [543, 169] width 51 height 12
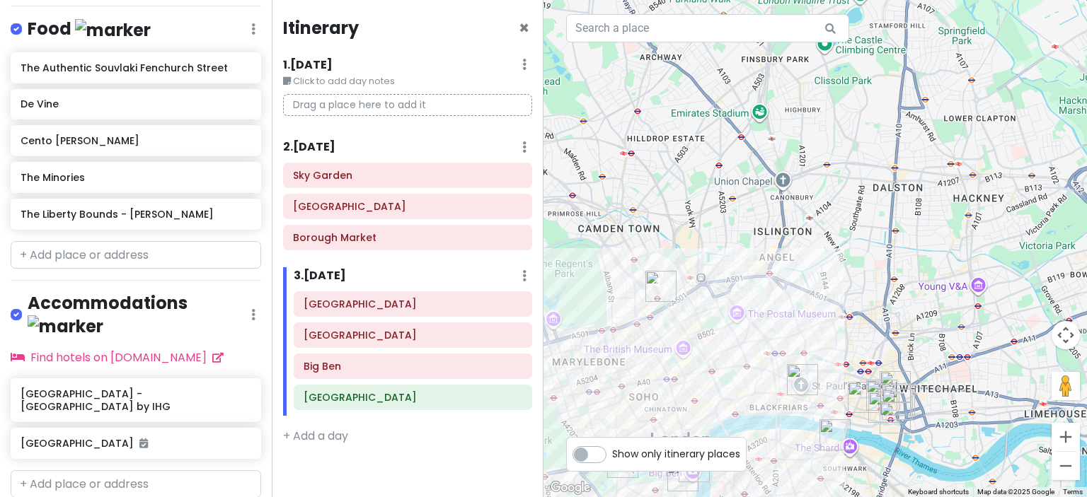
click at [526, 146] on icon at bounding box center [524, 147] width 4 height 11
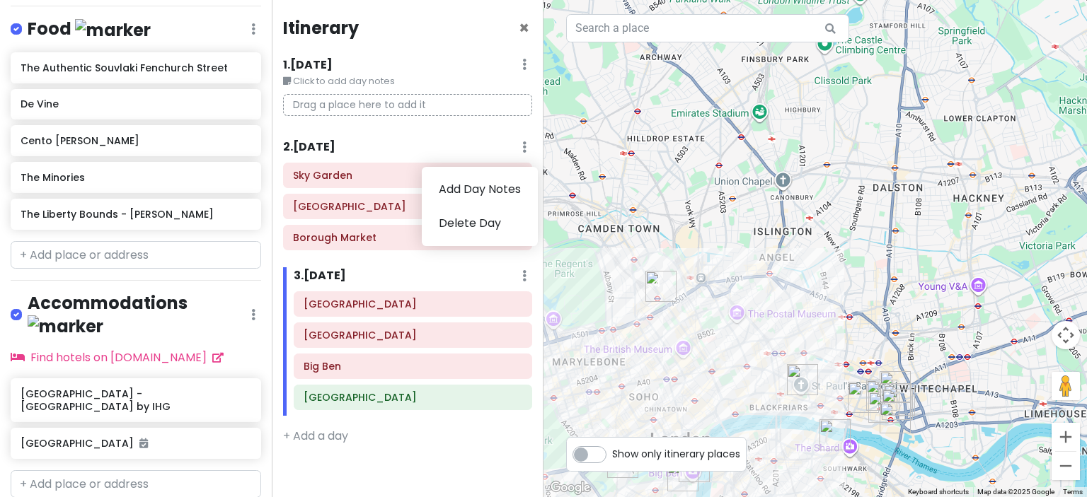
click at [479, 132] on div "Itinerary × 1 . [DATE] Edit Day Notes Delete Day Click to add day notes Drag a …" at bounding box center [408, 248] width 272 height 497
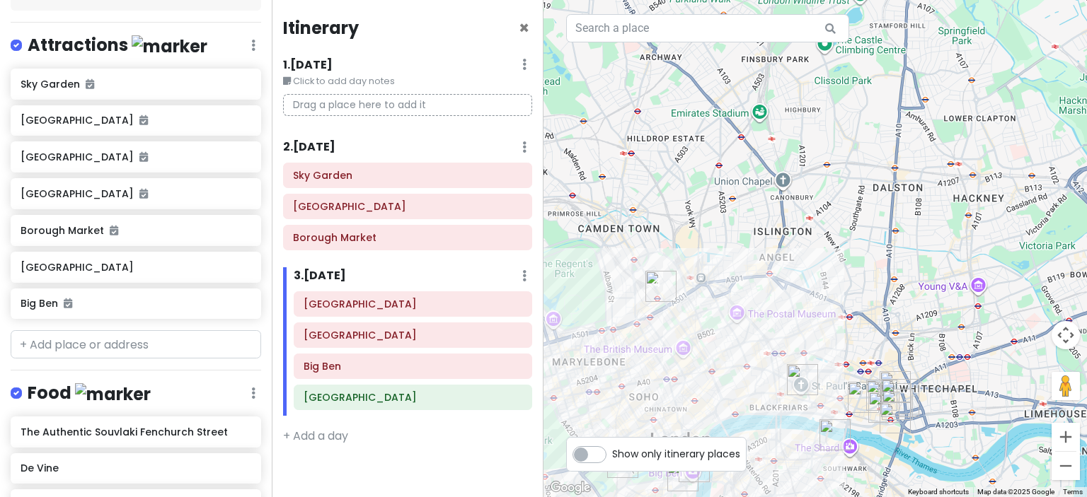
scroll to position [181, 0]
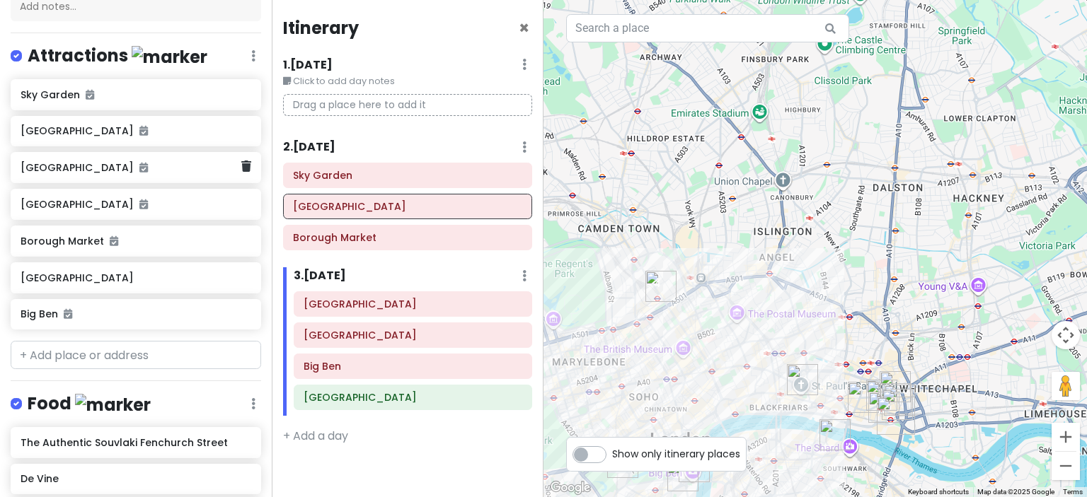
click at [114, 172] on h6 "[GEOGRAPHIC_DATA]" at bounding box center [131, 167] width 220 height 13
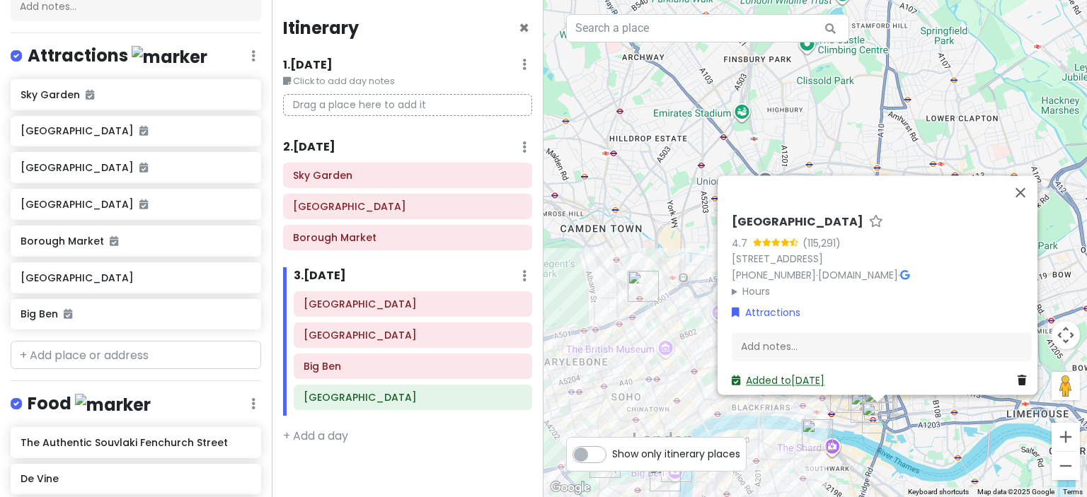
click at [774, 374] on link "Added to [DATE]" at bounding box center [778, 381] width 93 height 14
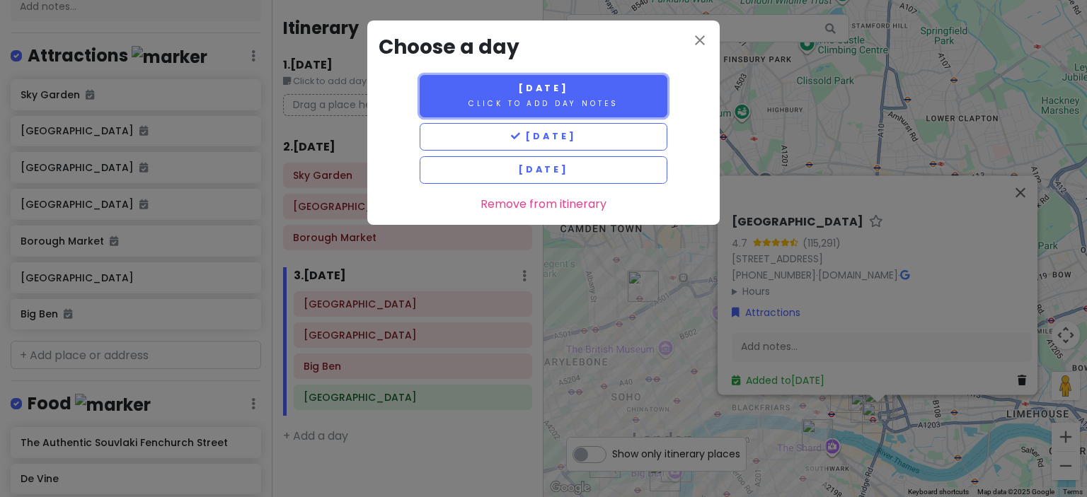
click at [525, 89] on span "[DATE]" at bounding box center [543, 88] width 51 height 12
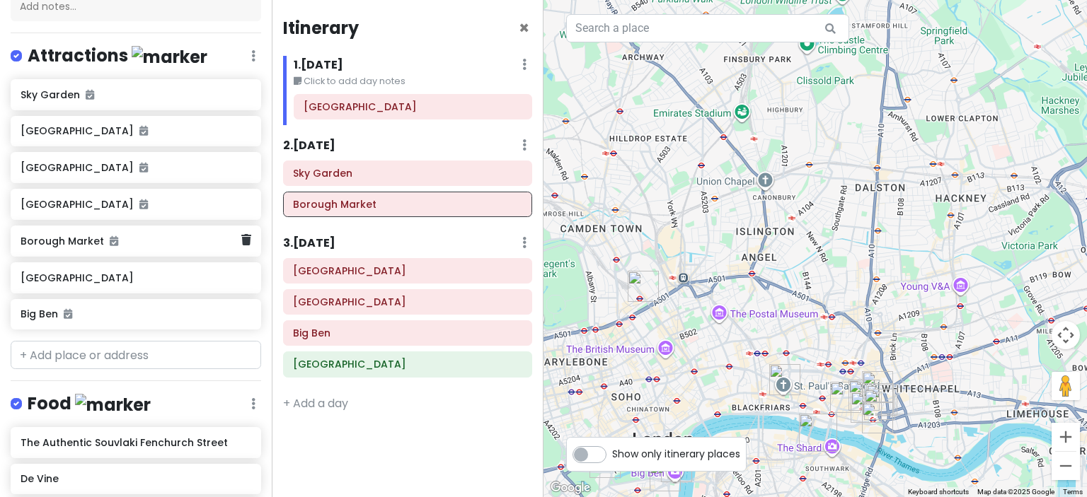
click at [122, 246] on h6 "Borough Market" at bounding box center [131, 241] width 220 height 13
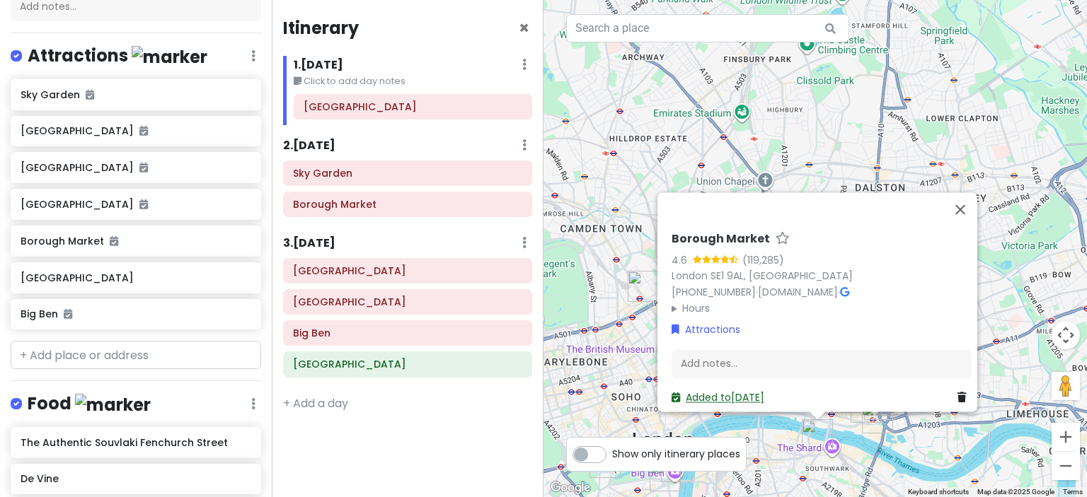
click at [720, 391] on link "Added to [DATE]" at bounding box center [718, 398] width 93 height 14
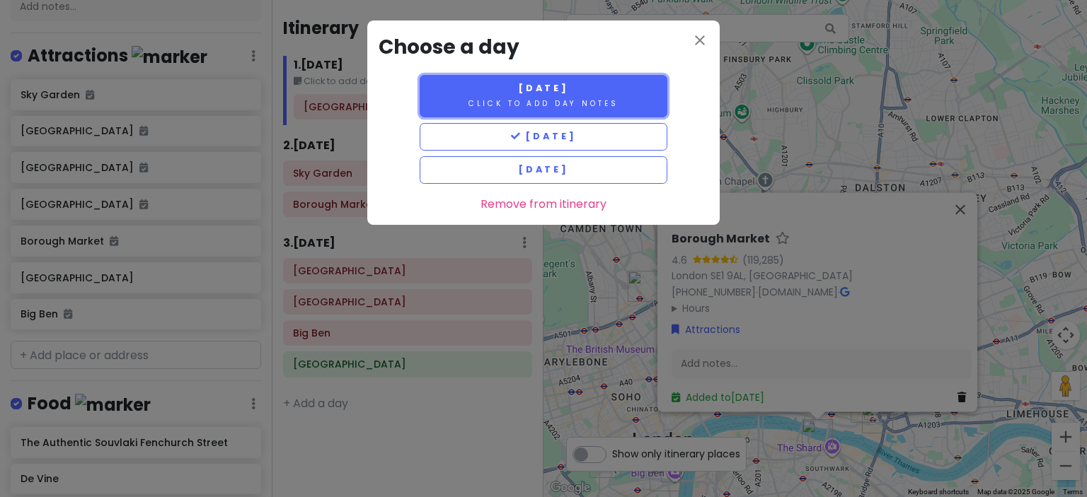
click at [551, 93] on span "[DATE]" at bounding box center [543, 88] width 51 height 12
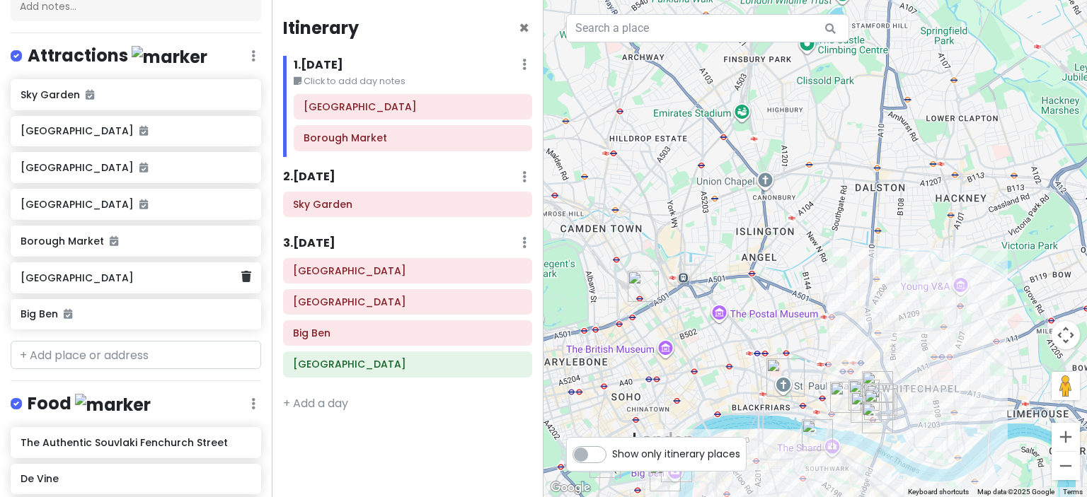
click at [143, 278] on h6 "[GEOGRAPHIC_DATA]" at bounding box center [131, 278] width 220 height 13
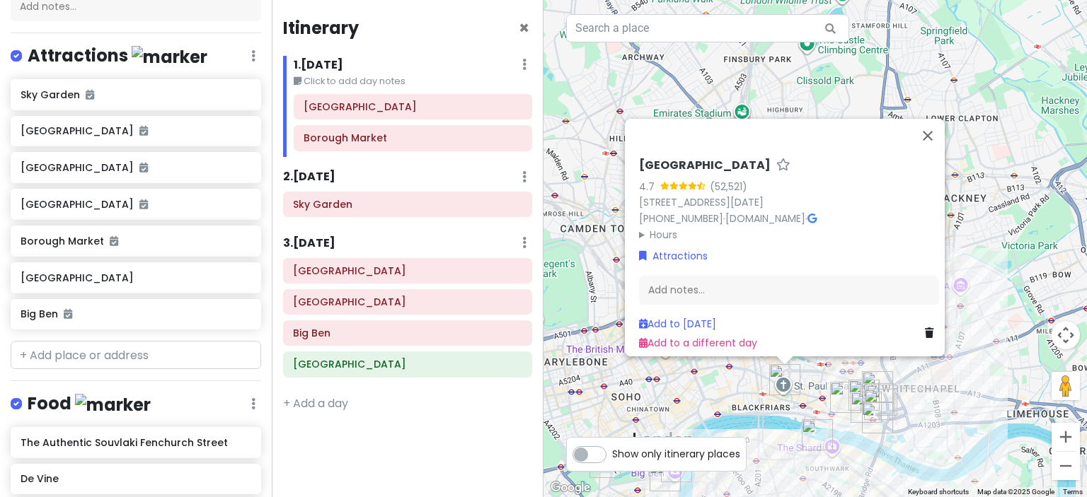
click at [374, 451] on div "Itinerary × 1 . [DATE] Edit Day Notes Delete Day Click to add day notes [GEOGRA…" at bounding box center [408, 248] width 272 height 497
click at [393, 273] on h6 "[GEOGRAPHIC_DATA]" at bounding box center [407, 271] width 229 height 13
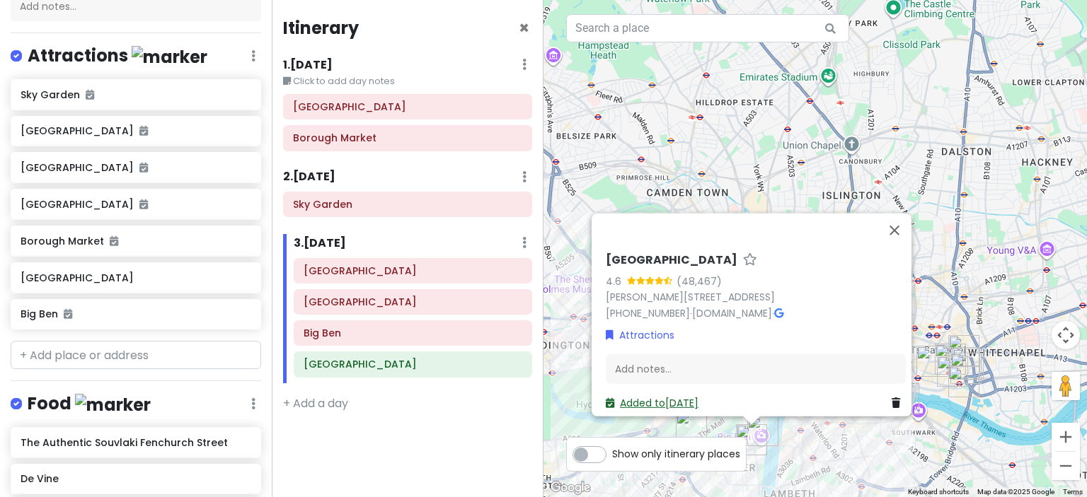
click at [650, 396] on link "Added to [DATE]" at bounding box center [652, 403] width 93 height 14
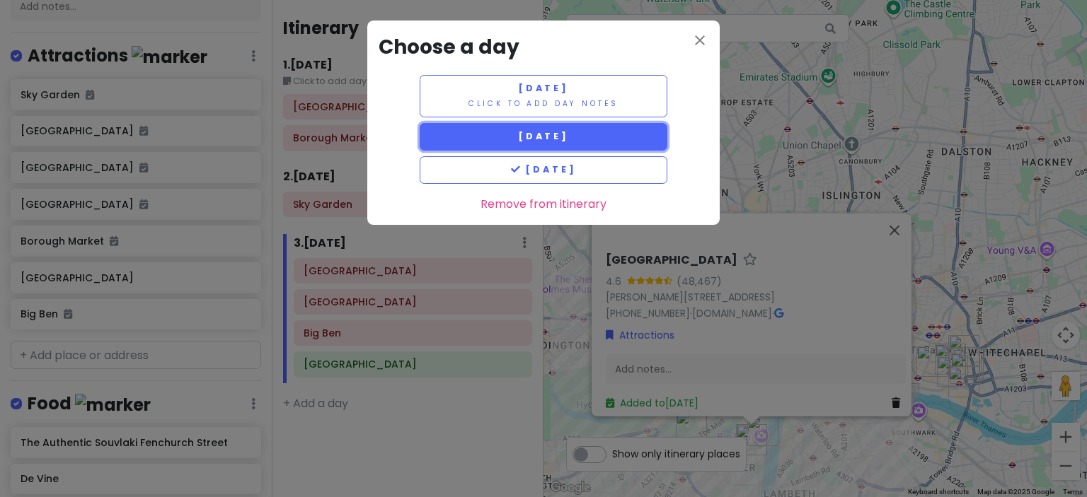
click at [569, 138] on span "[DATE]" at bounding box center [543, 136] width 51 height 12
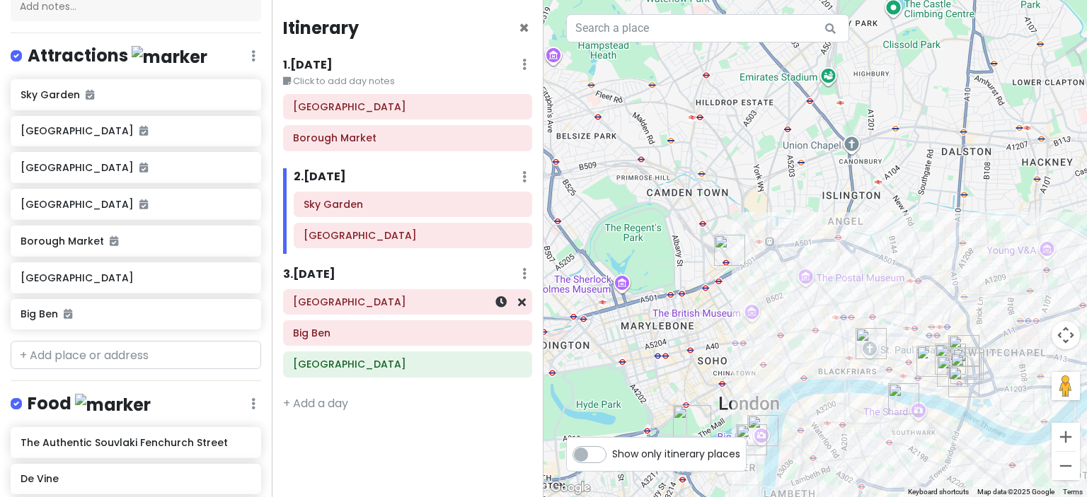
click at [444, 305] on h6 "[GEOGRAPHIC_DATA]" at bounding box center [407, 302] width 229 height 13
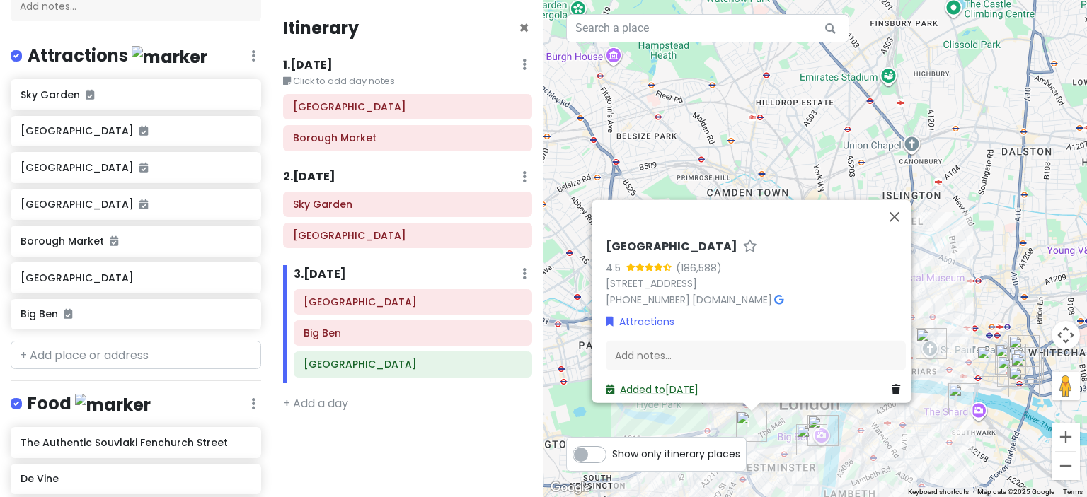
click at [654, 382] on link "Added to [DATE]" at bounding box center [652, 389] width 93 height 14
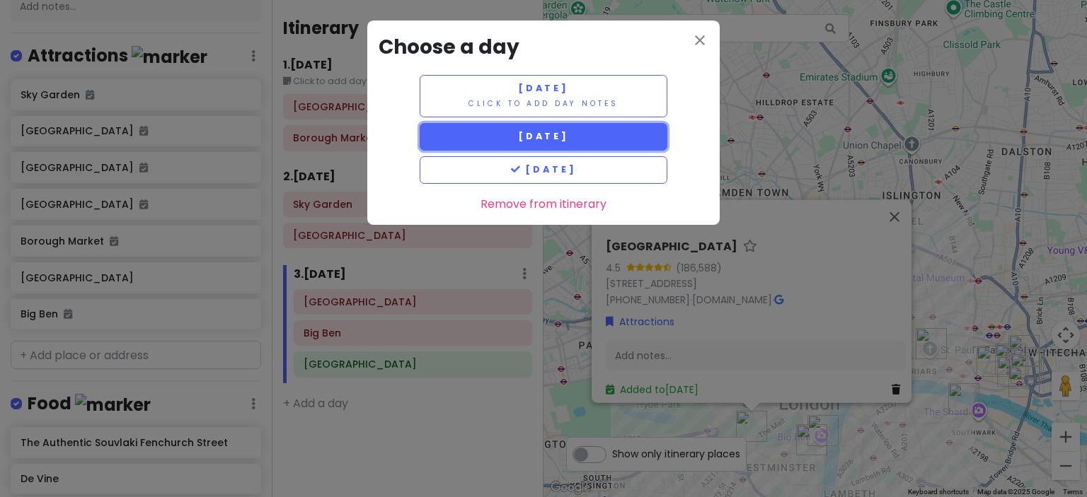
click at [575, 127] on button "[DATE]" at bounding box center [544, 137] width 248 height 28
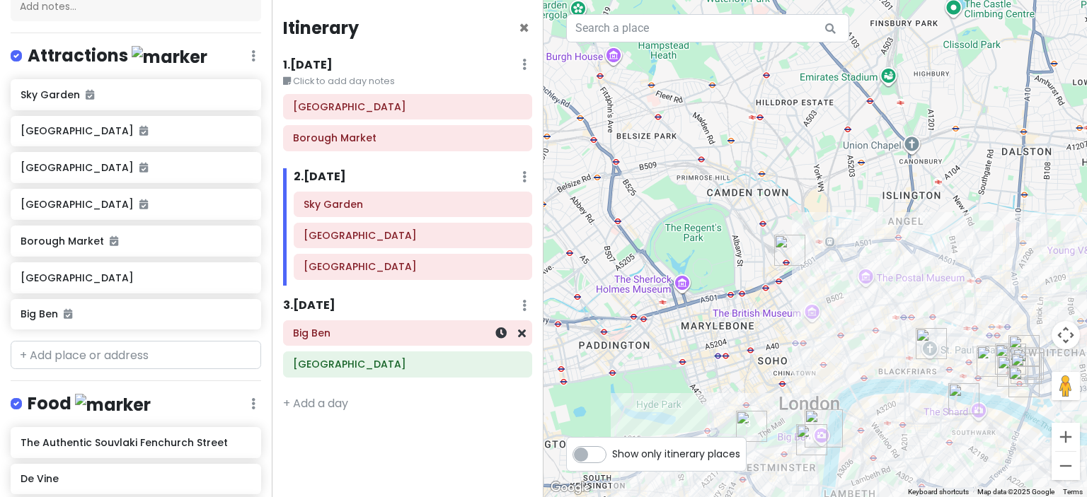
click at [403, 334] on h6 "Big Ben" at bounding box center [407, 333] width 229 height 13
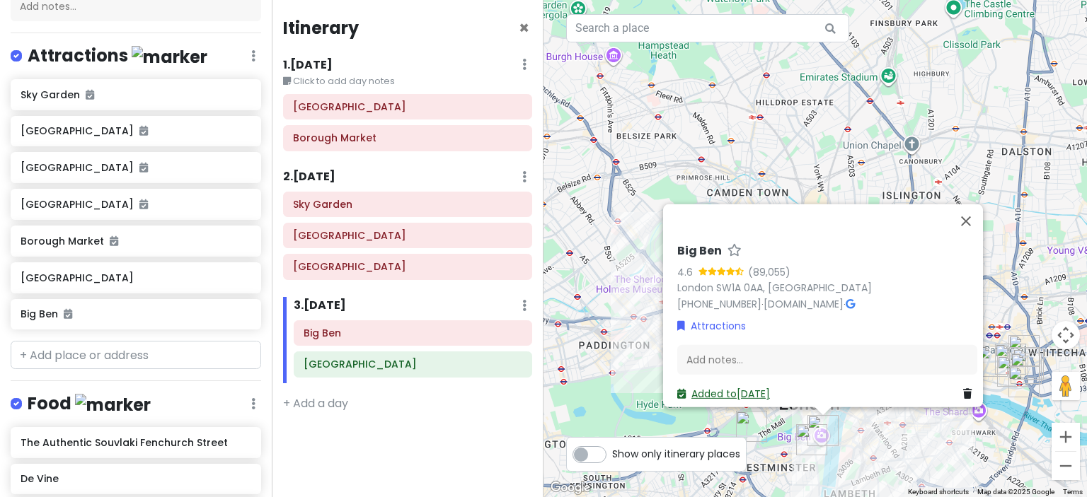
click at [721, 386] on link "Added to [DATE]" at bounding box center [723, 393] width 93 height 14
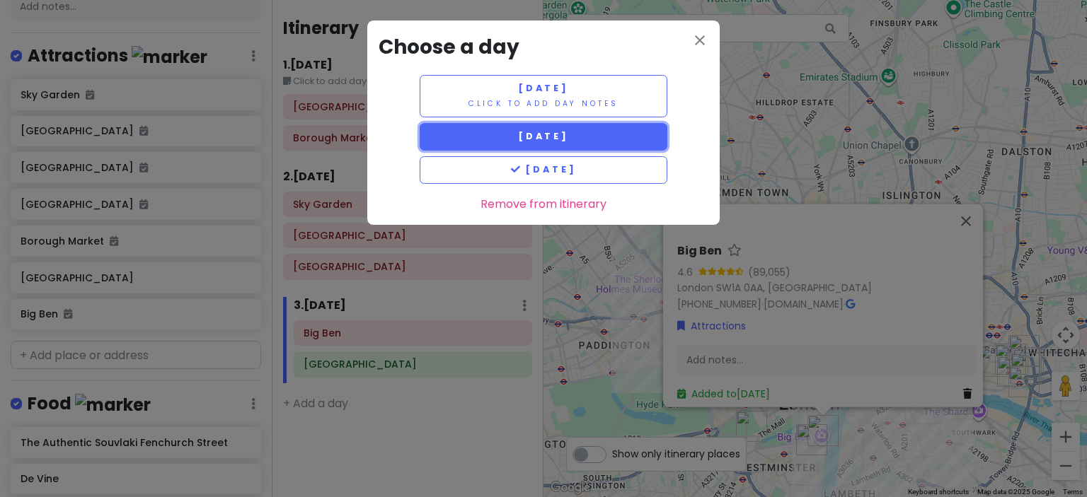
click at [609, 138] on button "[DATE]" at bounding box center [544, 137] width 248 height 28
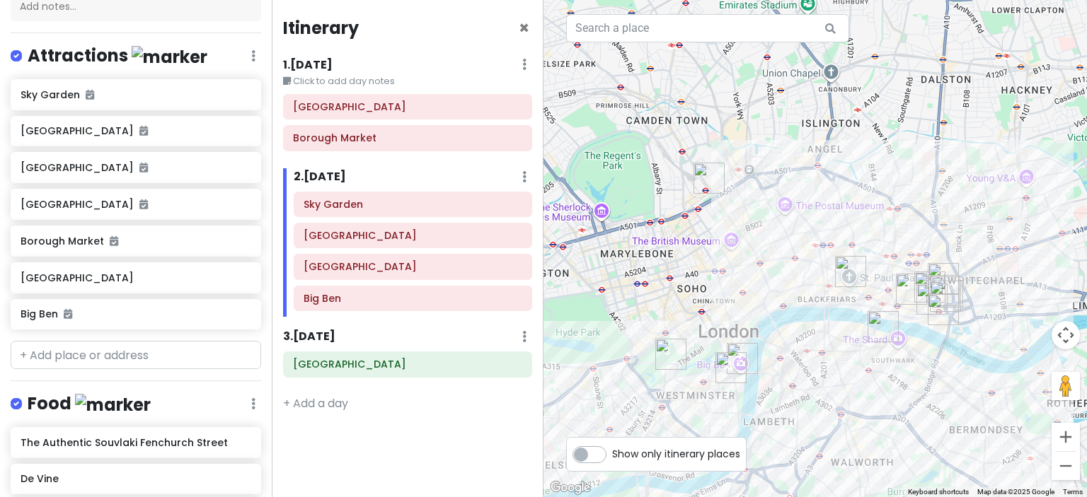
drag, startPoint x: 660, startPoint y: 359, endPoint x: 575, endPoint y: 287, distance: 112.0
click at [575, 287] on div at bounding box center [814, 248] width 543 height 497
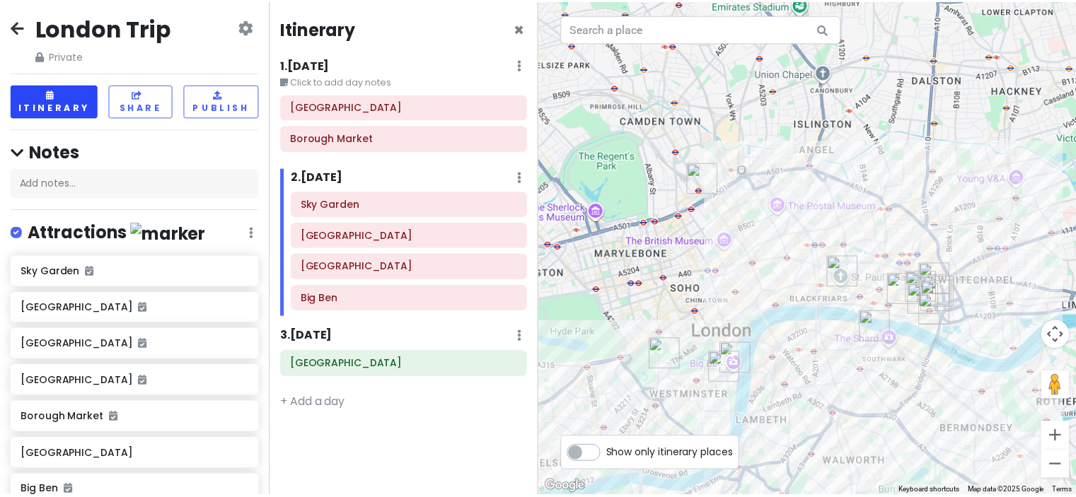
scroll to position [0, 0]
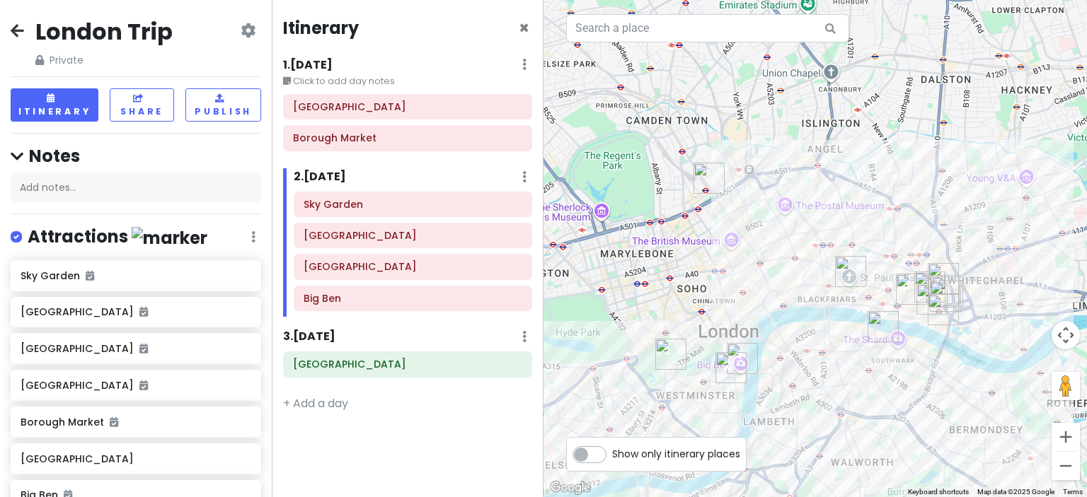
click at [23, 29] on icon at bounding box center [17, 30] width 13 height 11
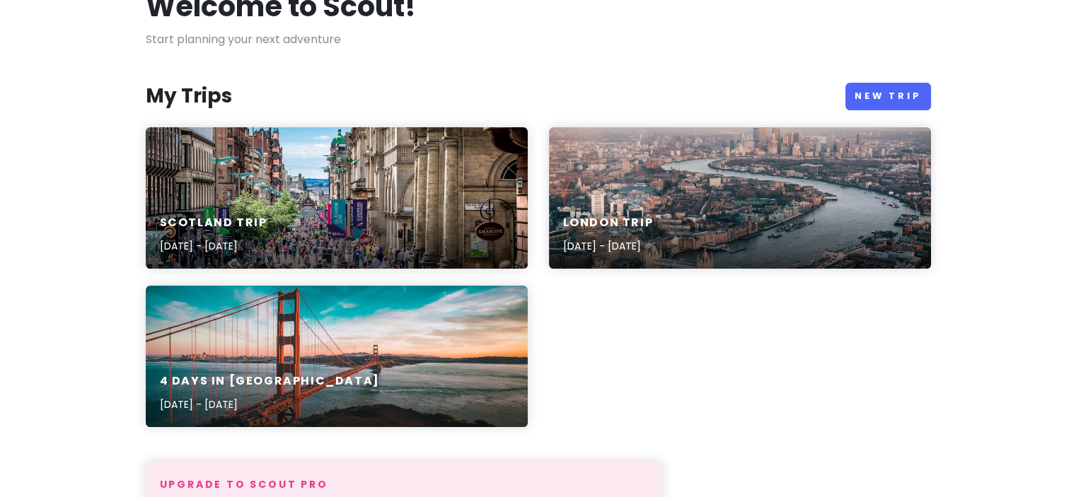
scroll to position [142, 0]
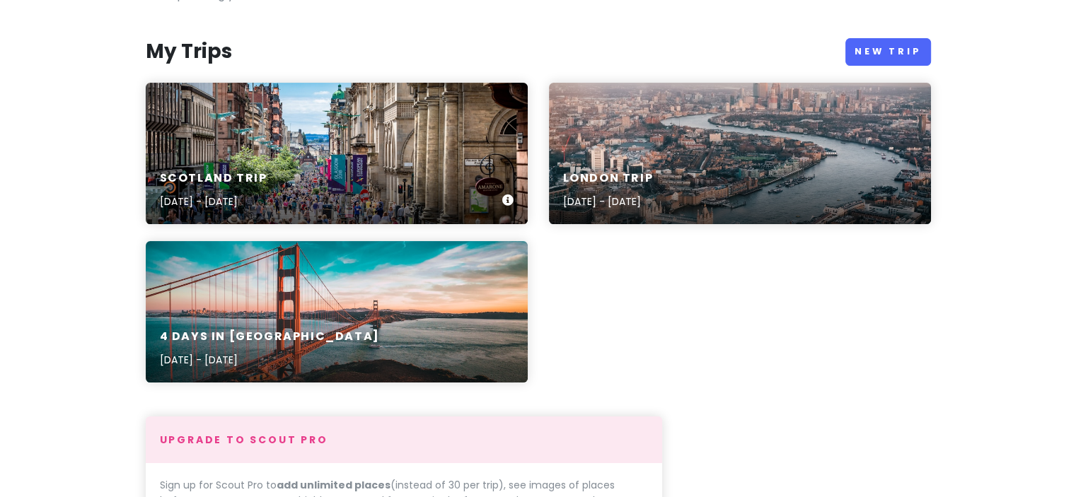
click at [289, 179] on div "Scotland Trip [DATE] - [DATE]" at bounding box center [337, 190] width 382 height 67
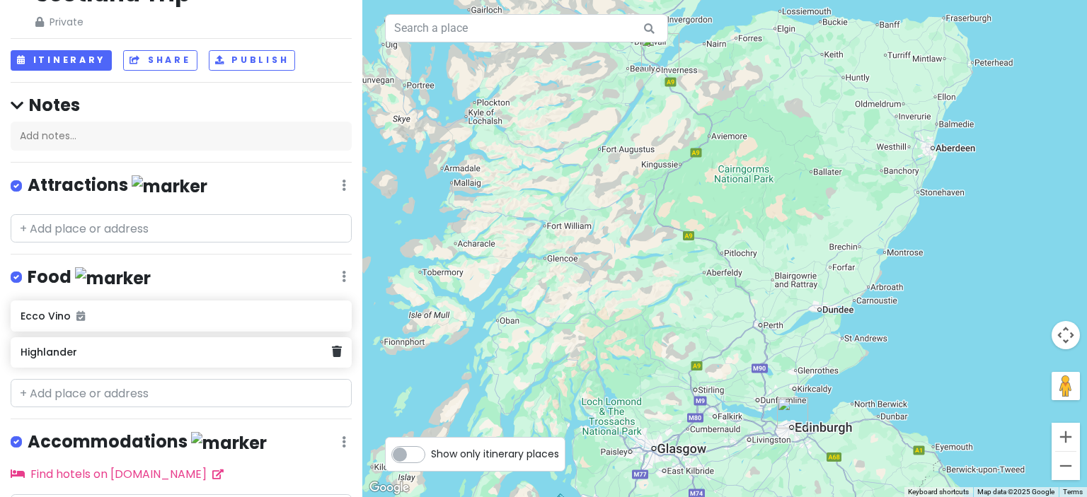
scroll to position [88, 0]
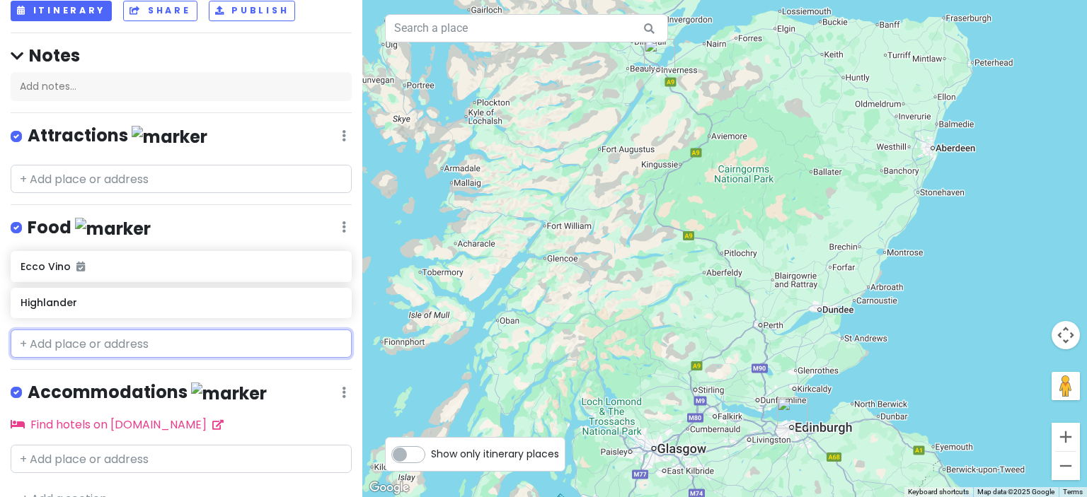
click at [105, 338] on input "text" at bounding box center [181, 344] width 341 height 28
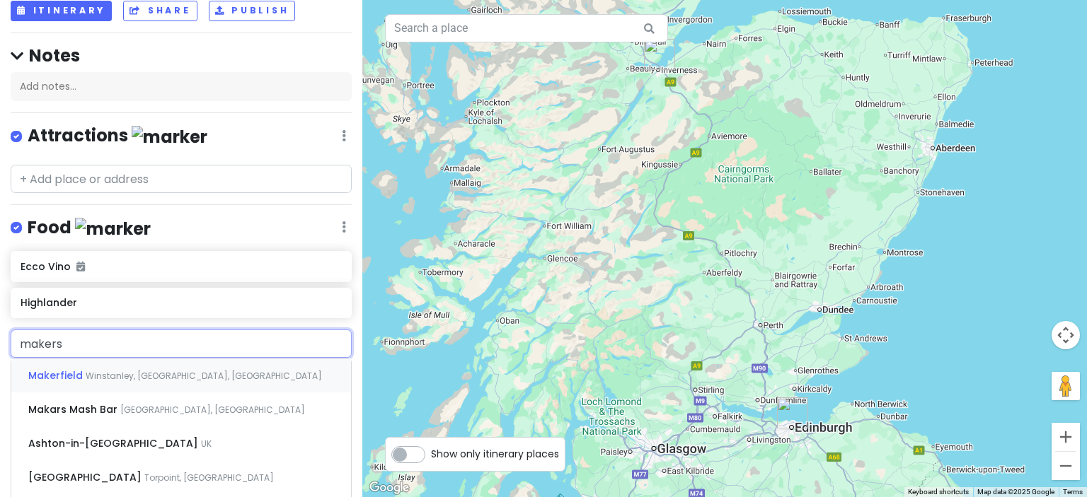
type input "makers"
click at [120, 370] on span "[GEOGRAPHIC_DATA], [GEOGRAPHIC_DATA]" at bounding box center [212, 376] width 185 height 12
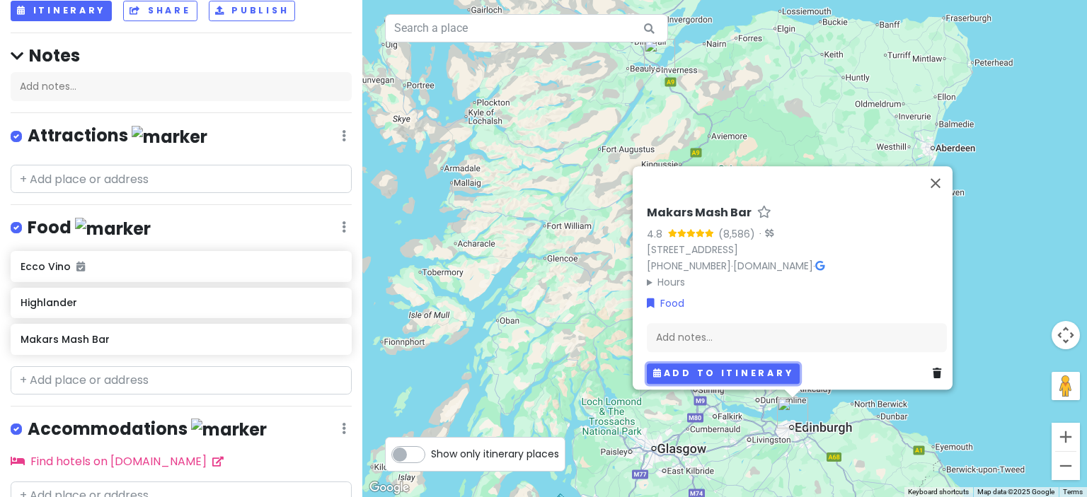
click at [664, 364] on button "Add to itinerary" at bounding box center [723, 374] width 153 height 21
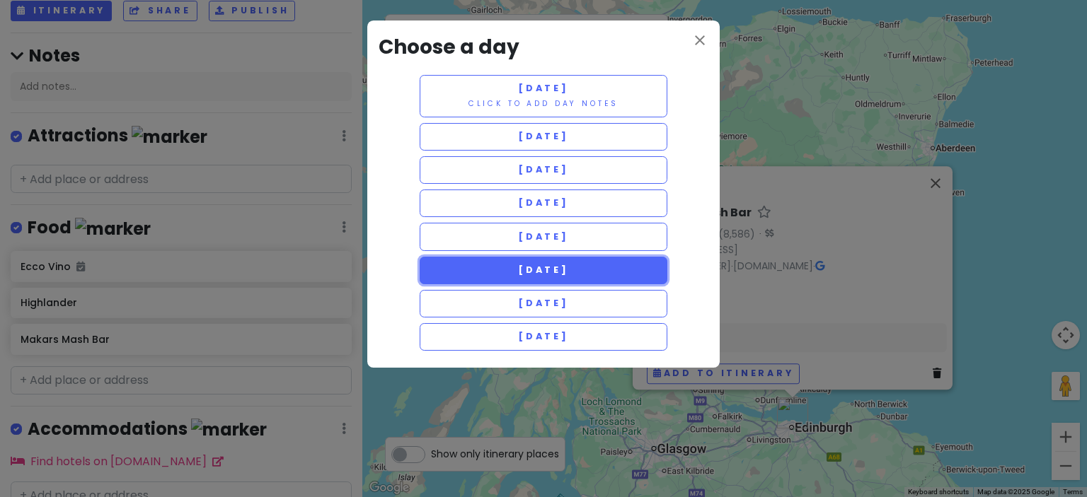
click at [596, 271] on button "[DATE]" at bounding box center [544, 271] width 248 height 28
